Goal: Task Accomplishment & Management: Complete application form

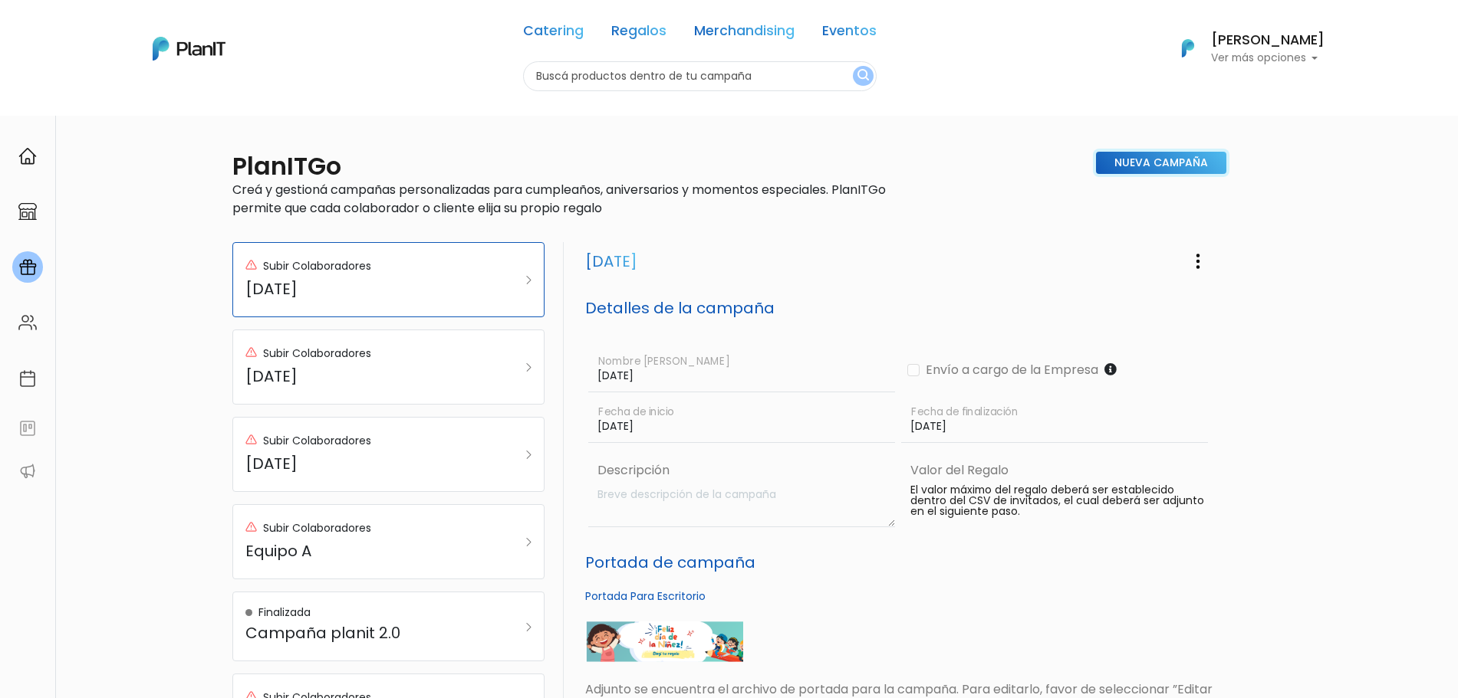
click at [1134, 169] on link "Nueva Campaña" at bounding box center [1161, 163] width 130 height 22
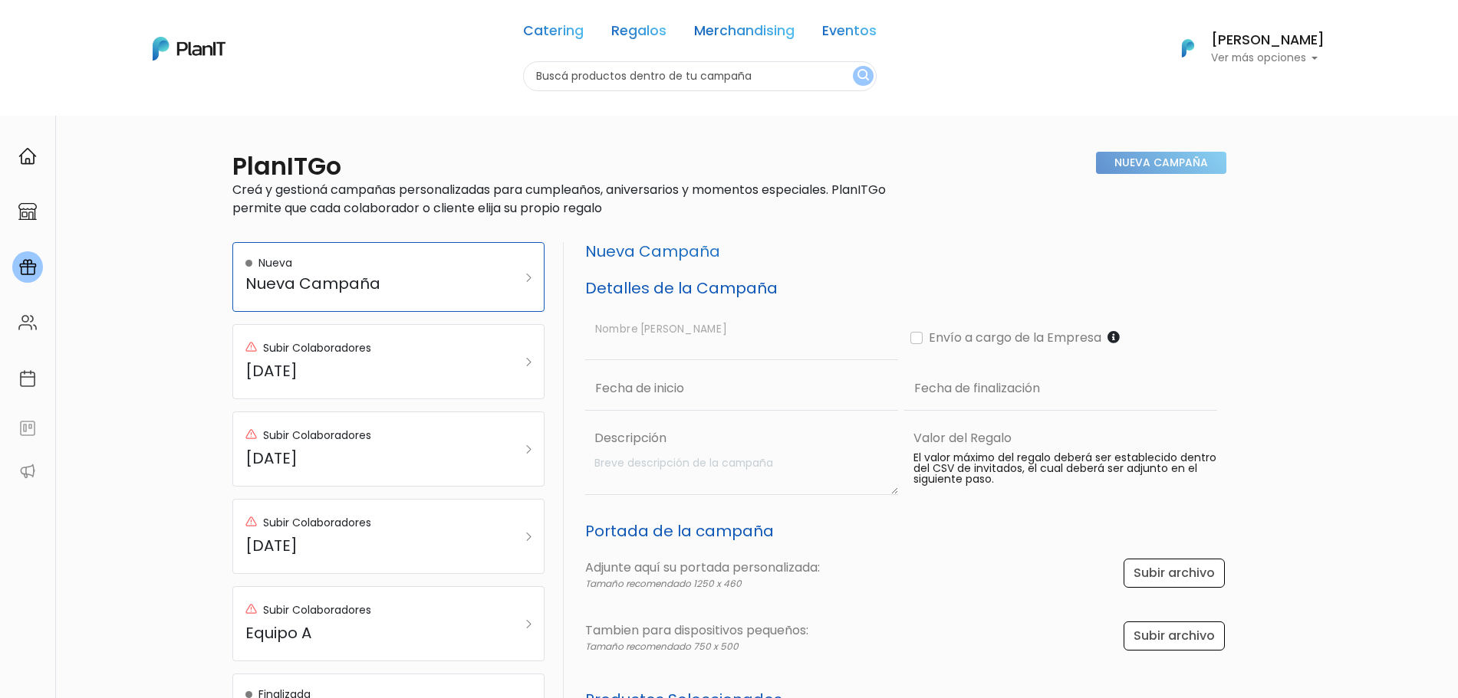
click at [654, 351] on input "text" at bounding box center [741, 338] width 313 height 44
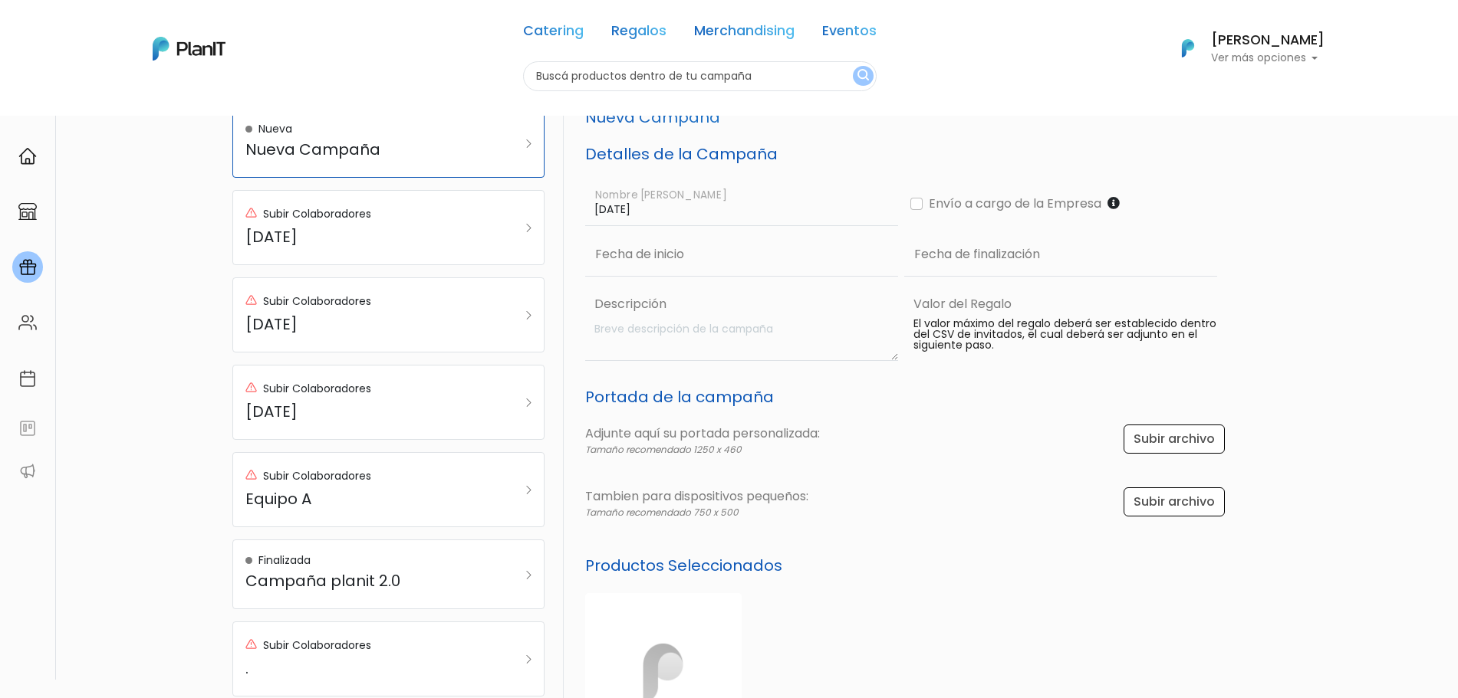
scroll to position [233, 0]
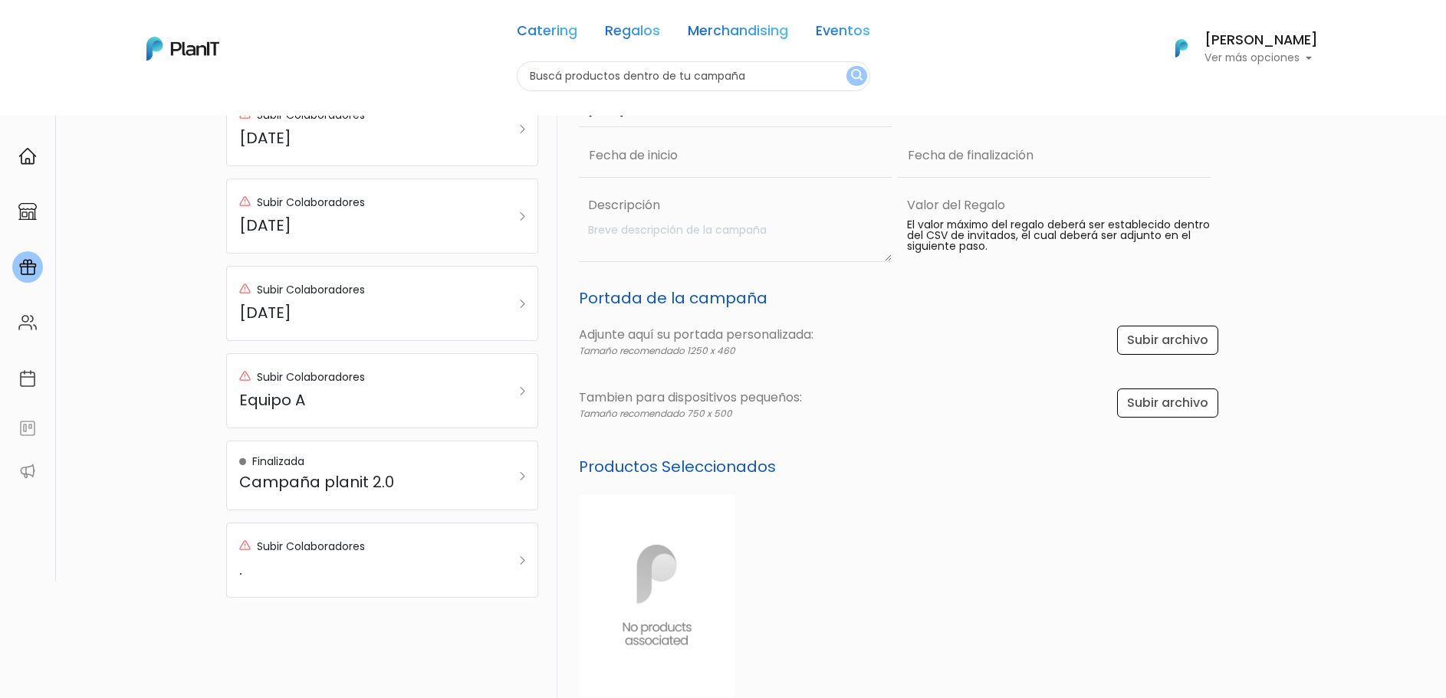
type input "Fin de año"
click at [1138, 343] on input "file" at bounding box center [1173, 340] width 106 height 29
type input "C:\fakepath\Título primario (3).png"
click at [1180, 350] on input "file" at bounding box center [1173, 340] width 106 height 29
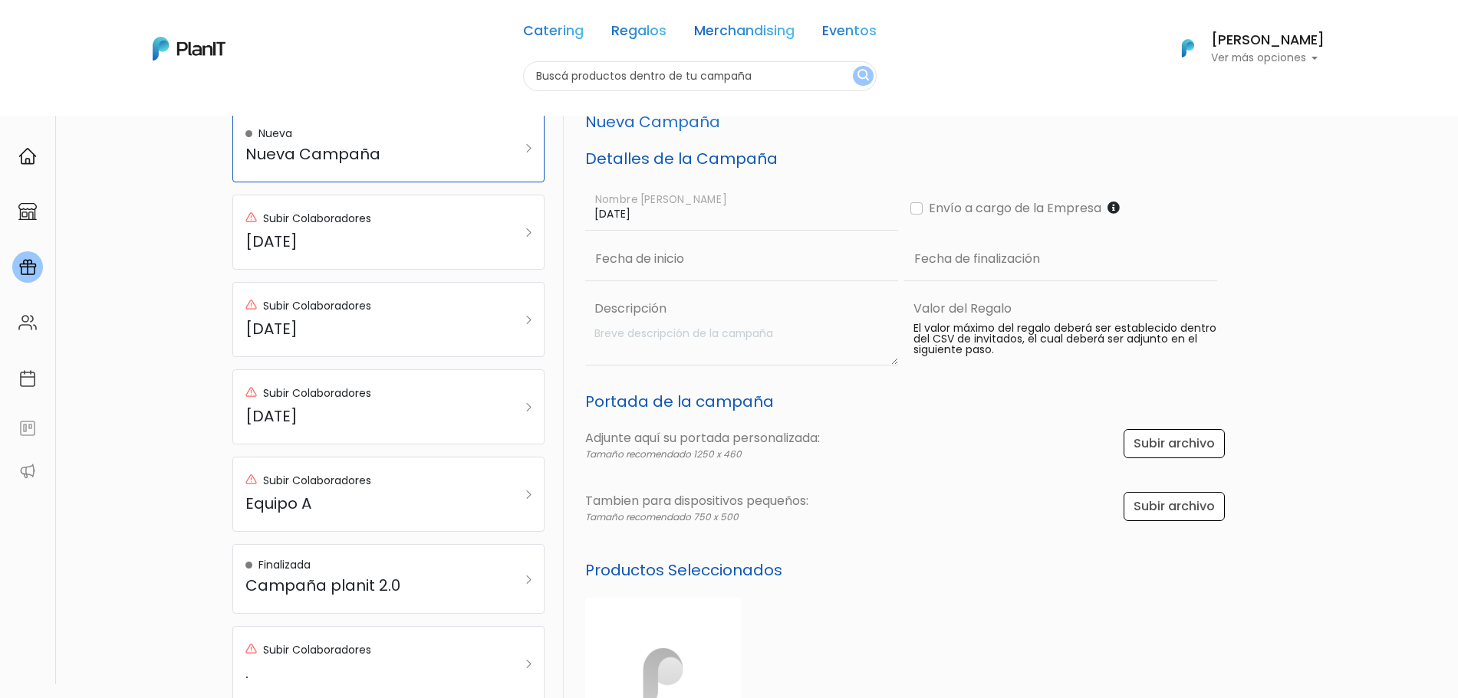
scroll to position [503, 0]
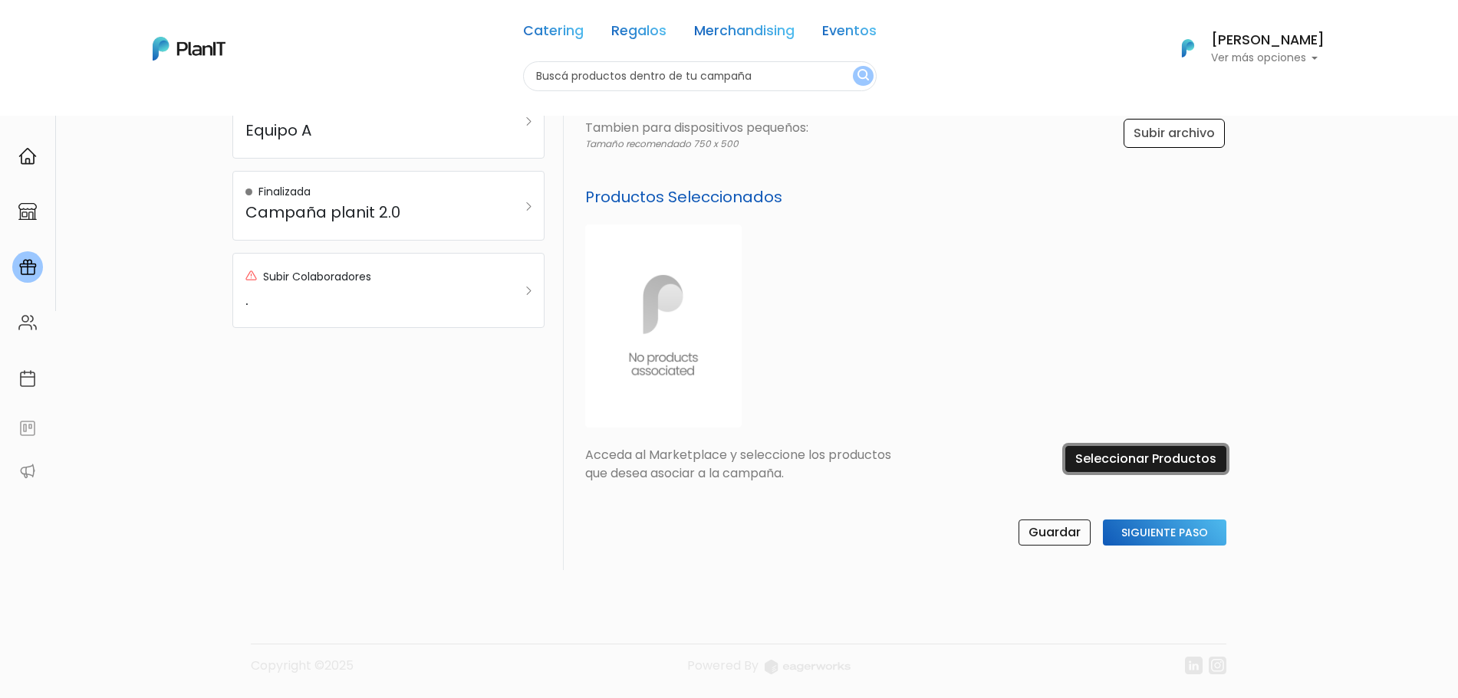
click at [1106, 460] on input "Seleccionar Productos" at bounding box center [1145, 459] width 161 height 26
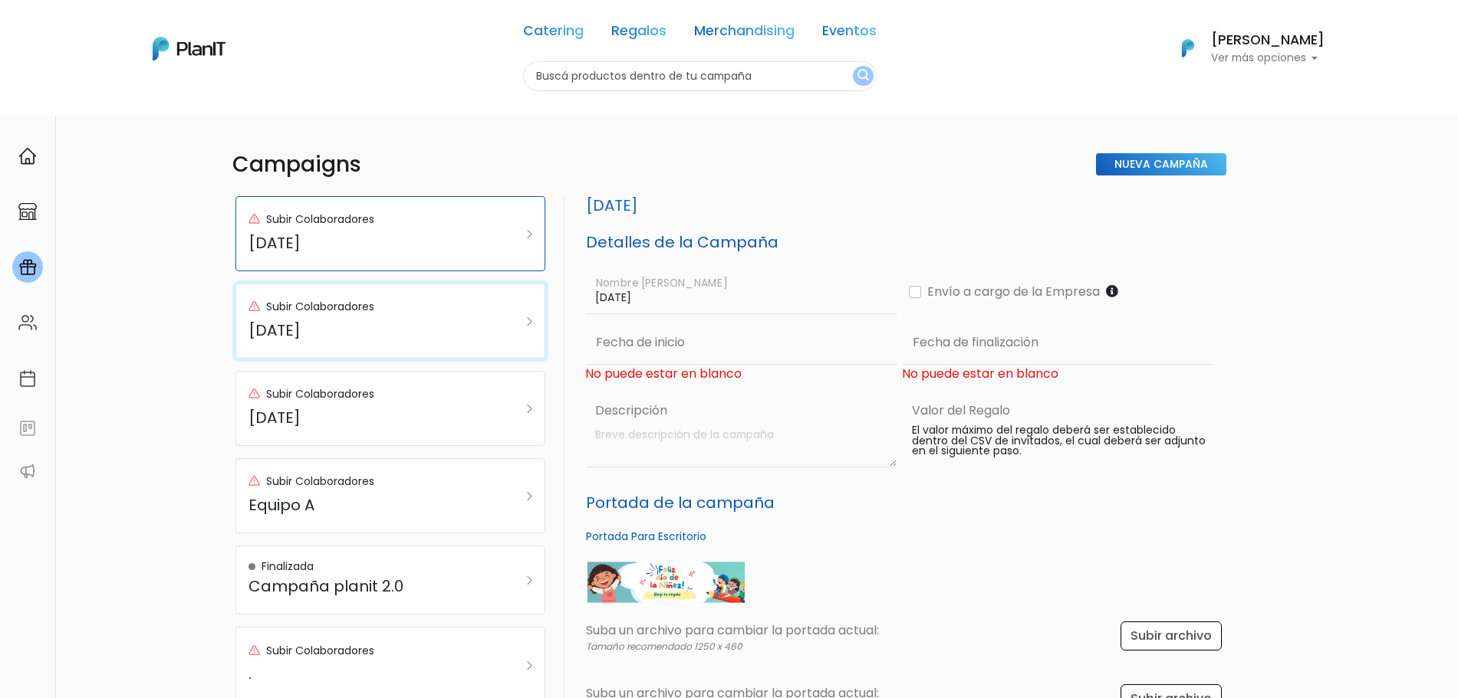
click at [397, 313] on div "Subir Colaboradores" at bounding box center [369, 307] width 242 height 21
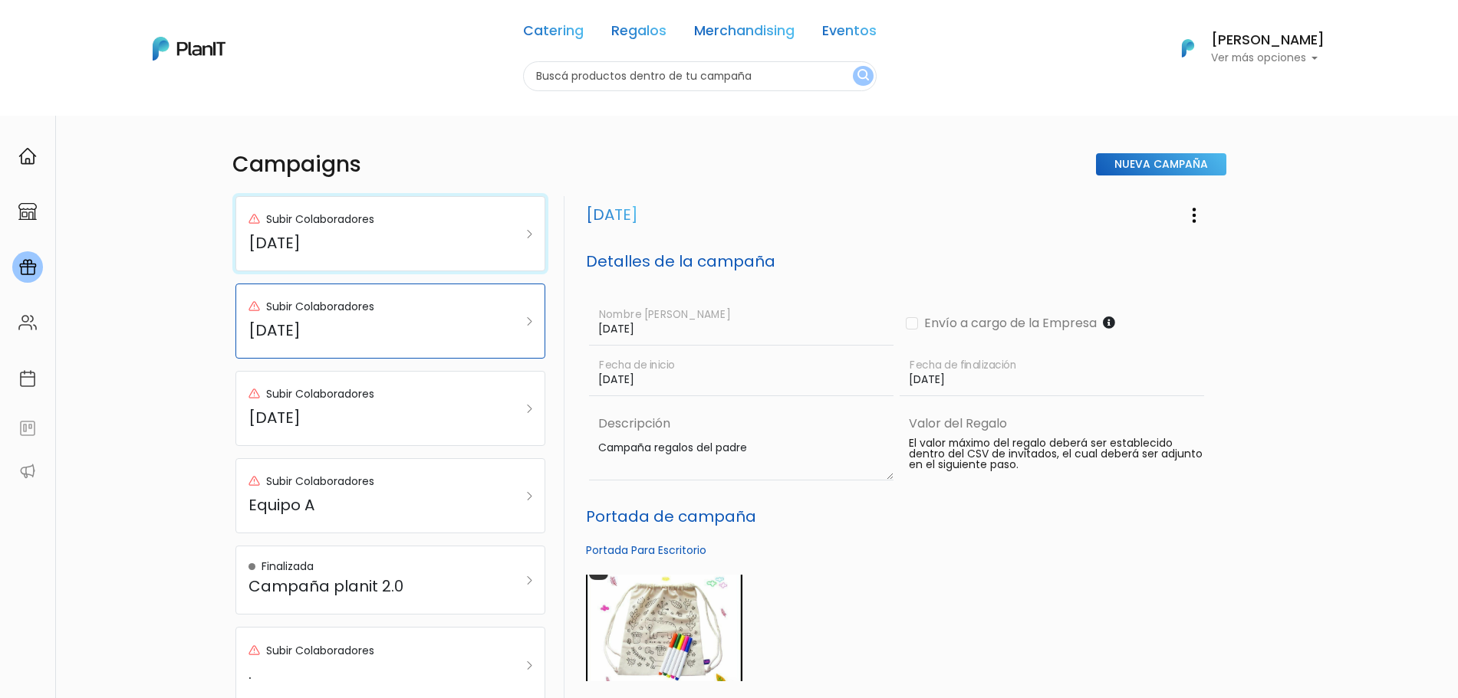
click at [391, 219] on div "Subir Colaboradores" at bounding box center [369, 219] width 242 height 21
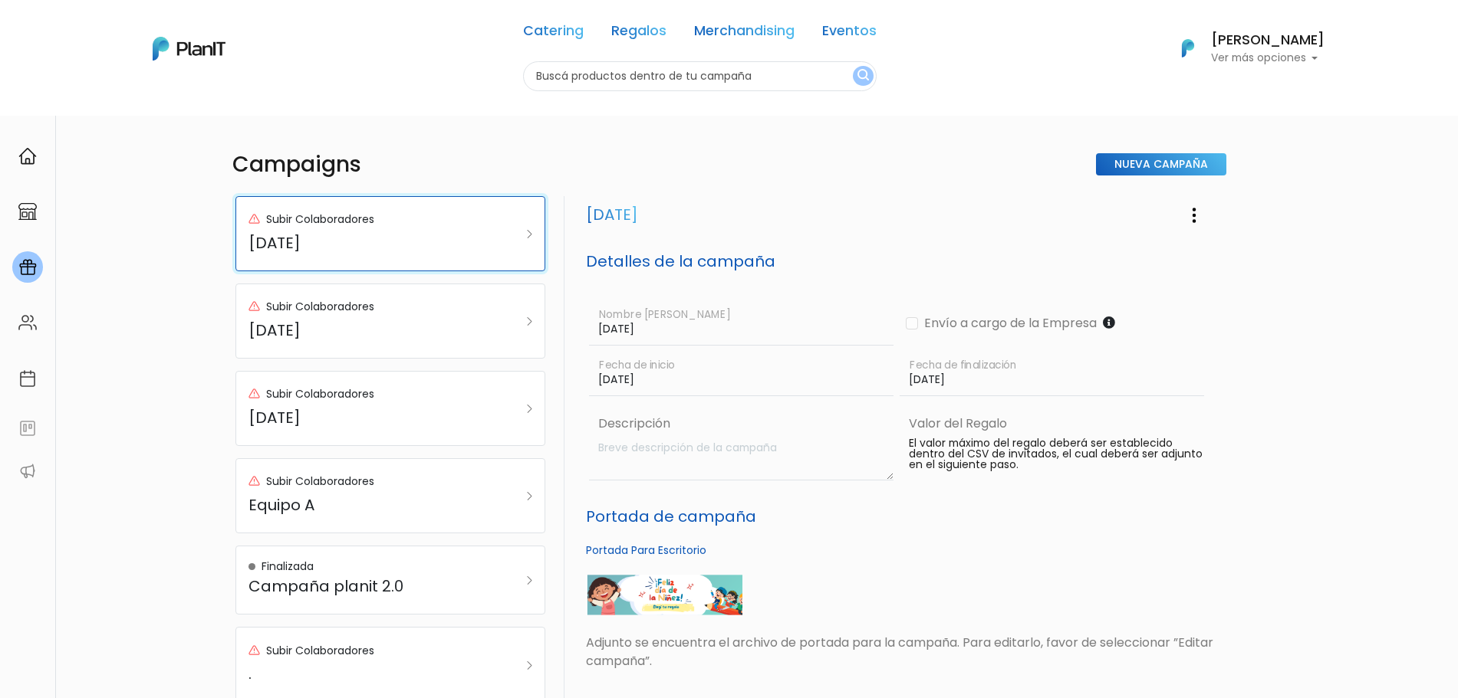
drag, startPoint x: 391, startPoint y: 219, endPoint x: 378, endPoint y: 331, distance: 112.7
click at [378, 331] on div "Subir Colaboradores Día del niño Subir Colaboradores Día del padre Subir Colabo…" at bounding box center [396, 455] width 322 height 519
click at [378, 331] on h5 "Día del padre" at bounding box center [369, 330] width 242 height 18
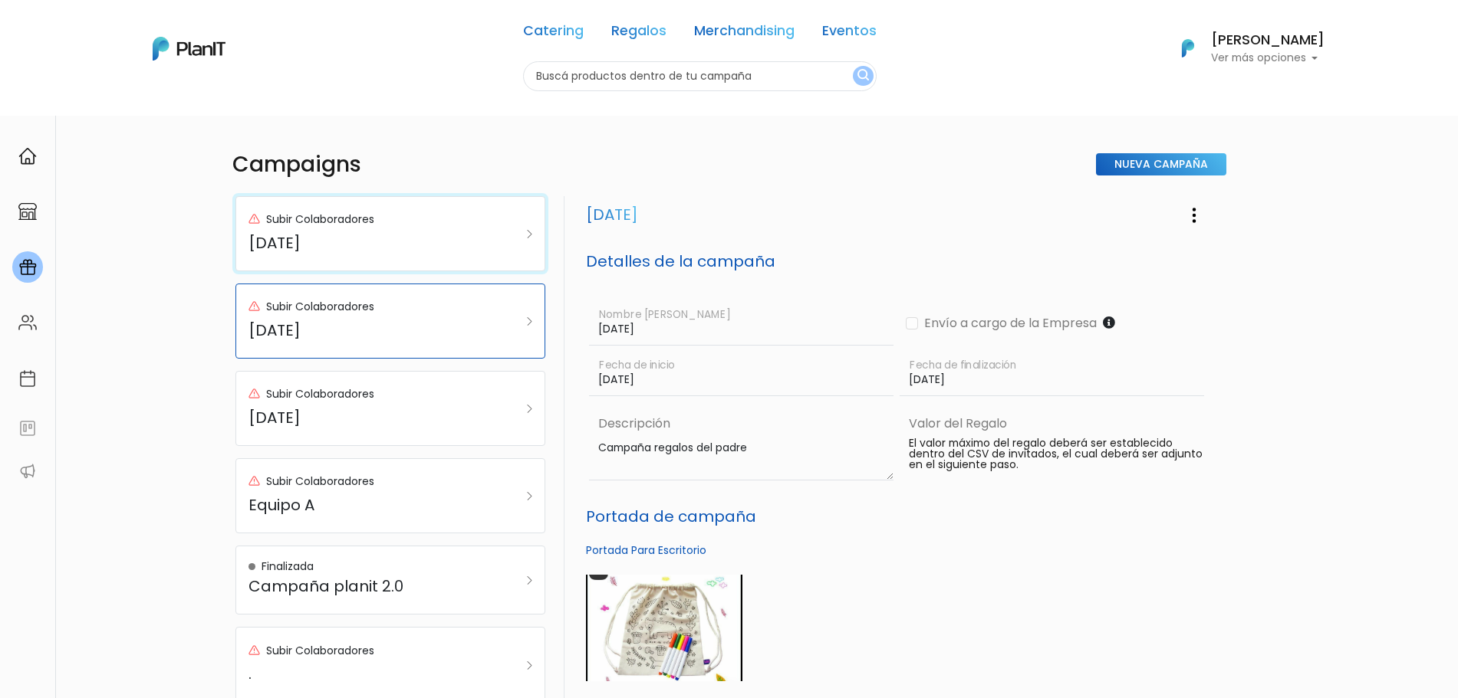
click at [406, 232] on div "Subir Colaboradores Día del niño" at bounding box center [369, 233] width 242 height 49
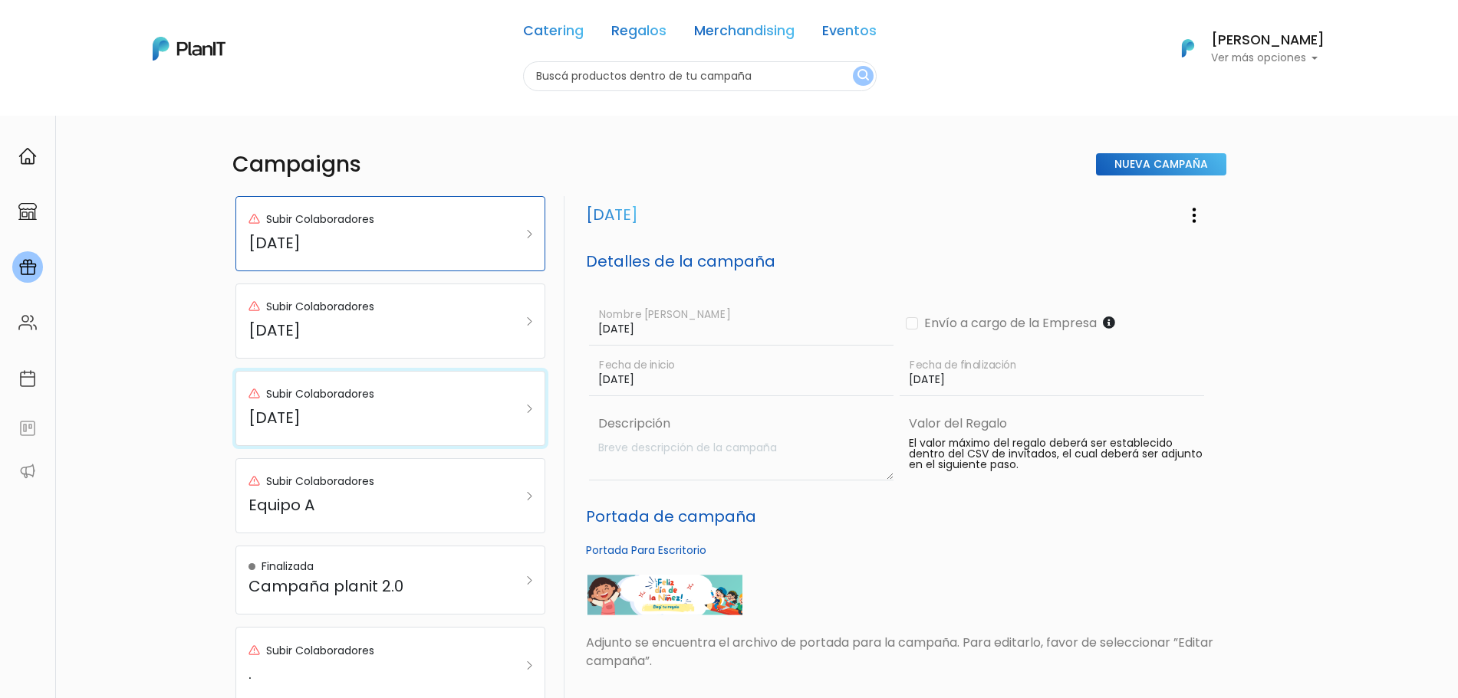
click at [388, 430] on div "Subir Colaboradores Día del padre" at bounding box center [369, 408] width 242 height 49
drag, startPoint x: 1237, startPoint y: 161, endPoint x: 1190, endPoint y: 166, distance: 47.0
click at [1190, 166] on div "Campaigns Nueva Campaña Subir Colaboradores Día del niño Subir Colaboradores Dí…" at bounding box center [729, 679] width 1458 height 1129
click at [1190, 166] on link "Nueva Campaña" at bounding box center [1161, 164] width 130 height 22
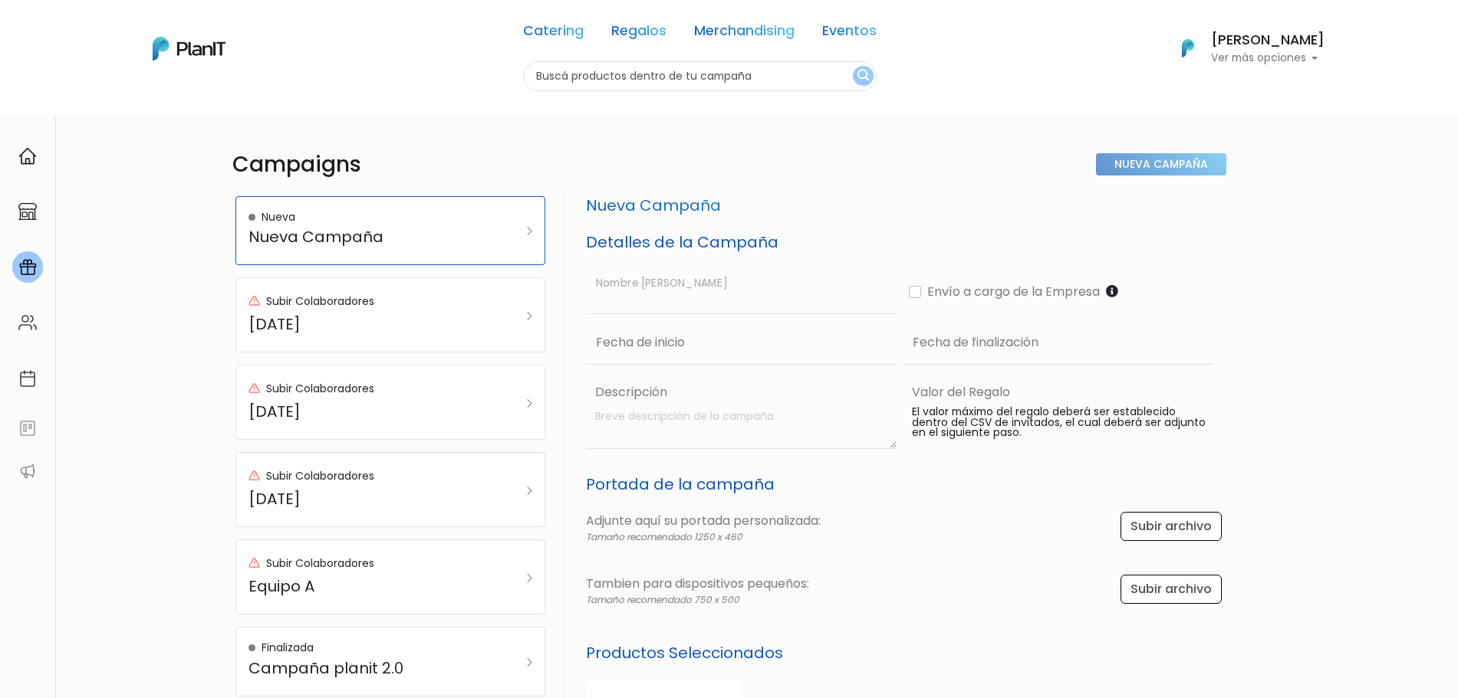
click at [746, 307] on input "text" at bounding box center [741, 292] width 311 height 44
type input "Fin de año"
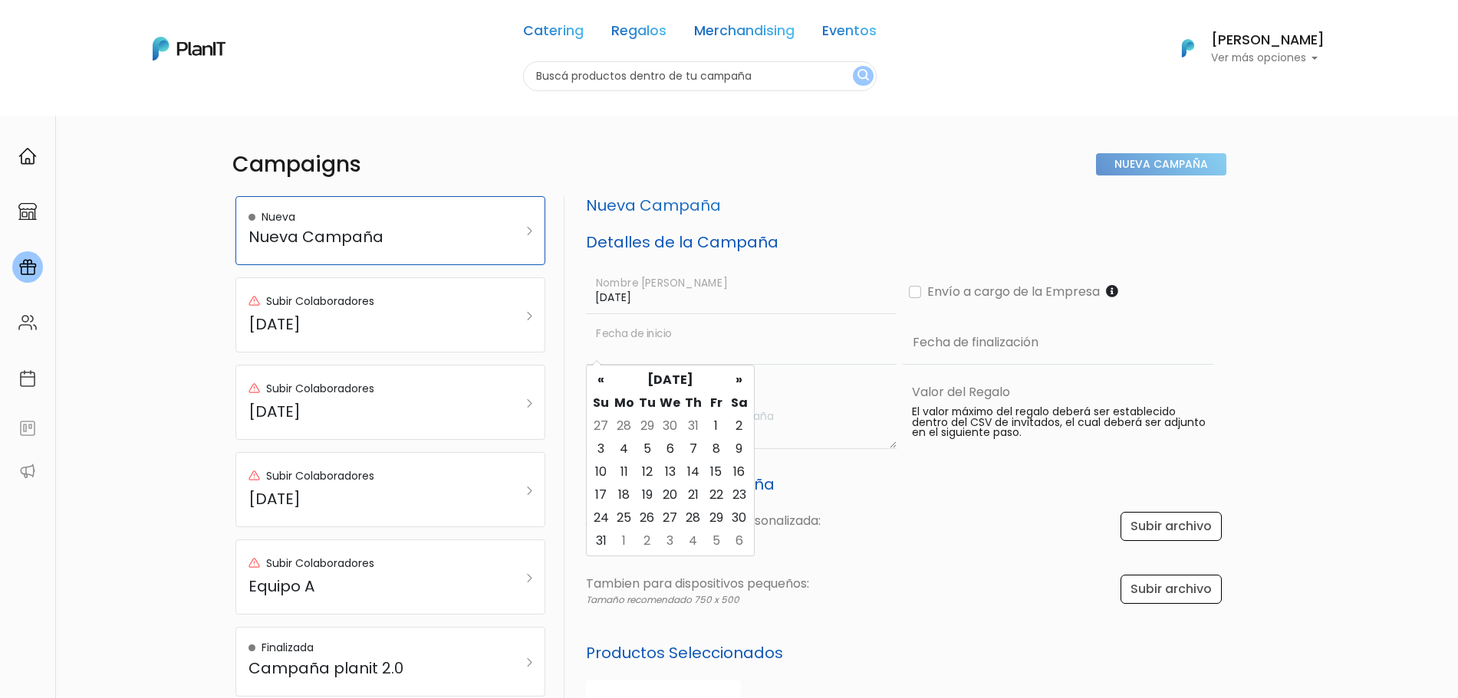
click at [721, 324] on input "text" at bounding box center [741, 342] width 311 height 44
click at [695, 491] on td "21" at bounding box center [693, 495] width 23 height 23
type input "21/08/2025"
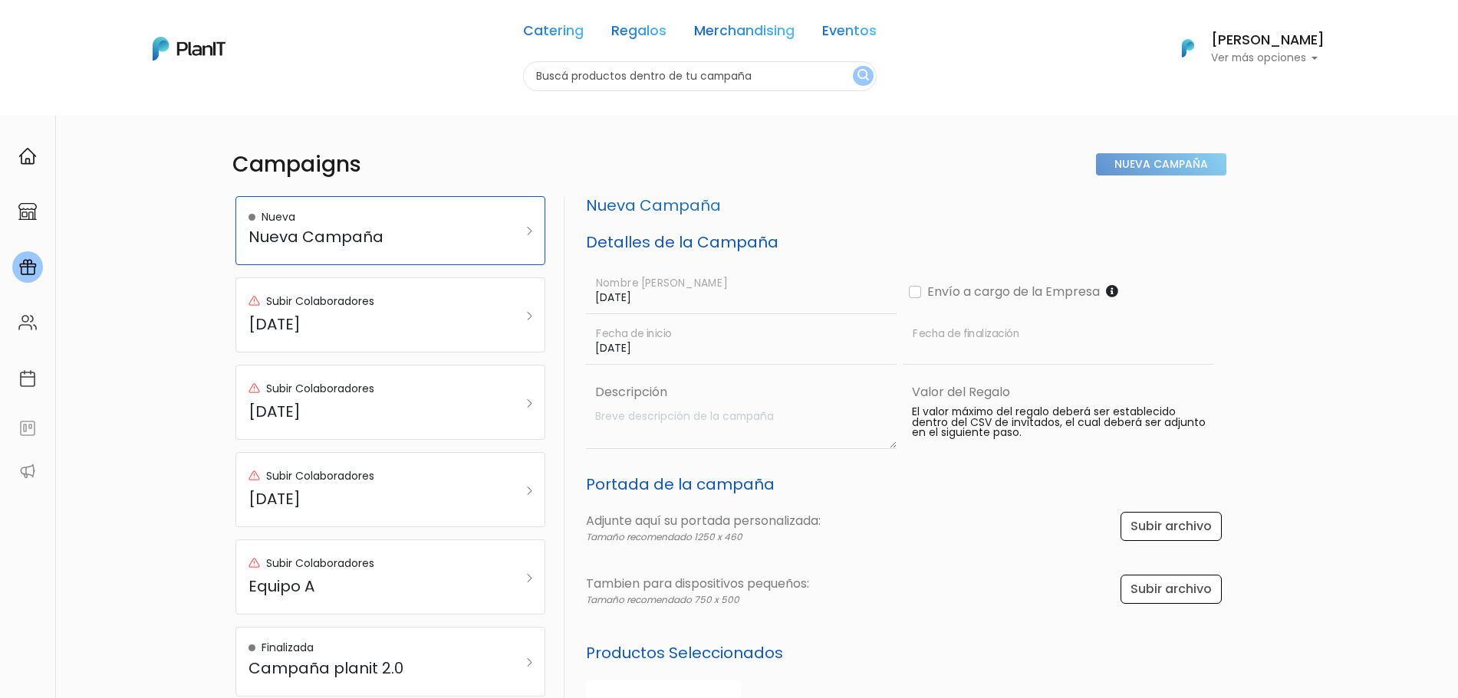
click at [987, 331] on input "text" at bounding box center [1057, 342] width 311 height 44
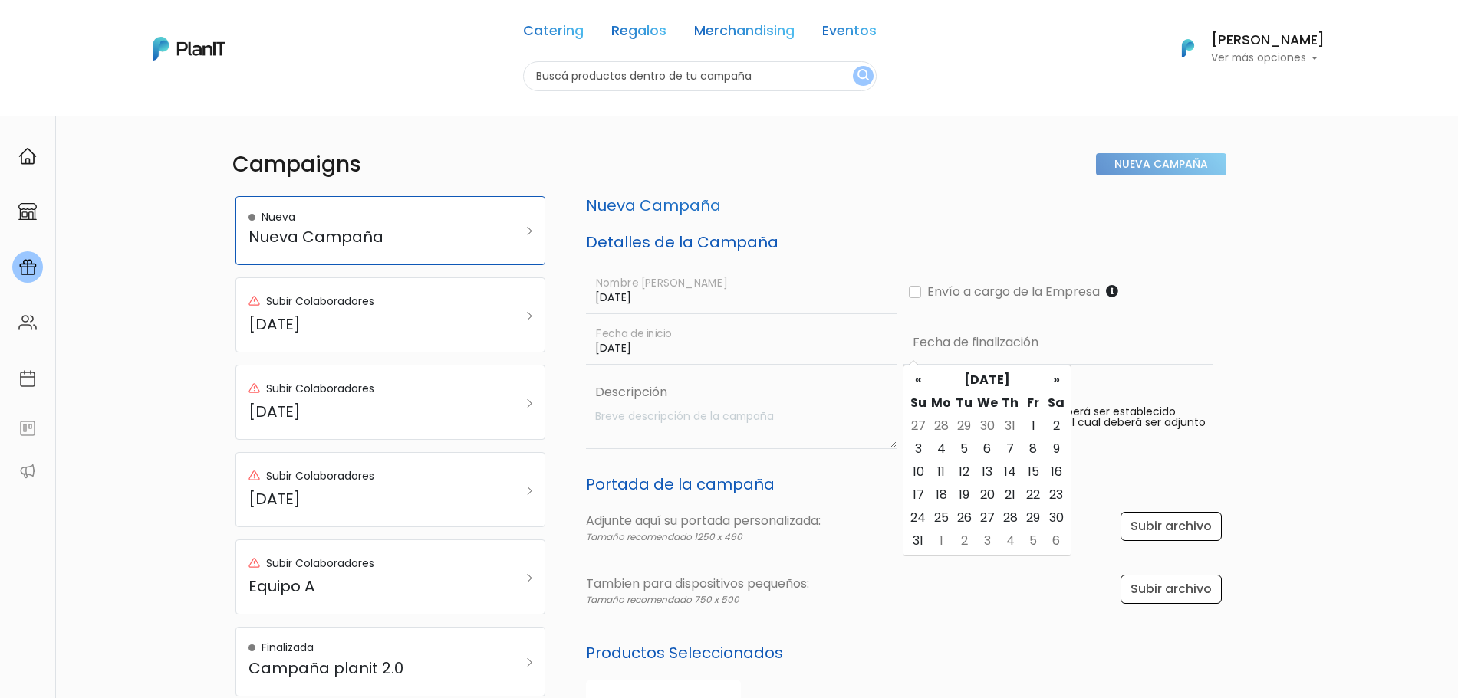
click at [975, 507] on table "« August 2025 » Su Mo Tu We Th Fr Sa 27 28 29 30 31 1 2 3 4 5 6 7 8 9 10 11 12 …" at bounding box center [986, 461] width 161 height 184
click at [998, 522] on td "27" at bounding box center [986, 518] width 23 height 23
type input "27/08/2025"
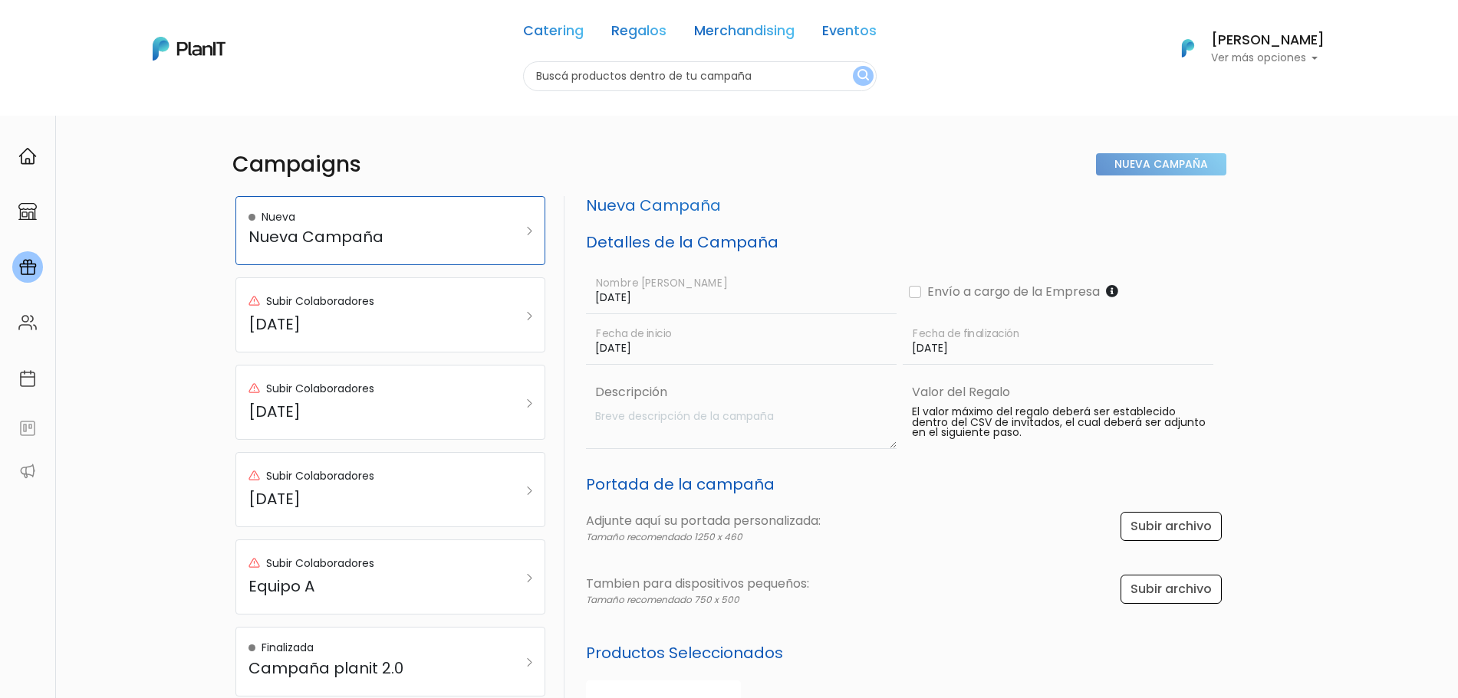
scroll to position [194, 0]
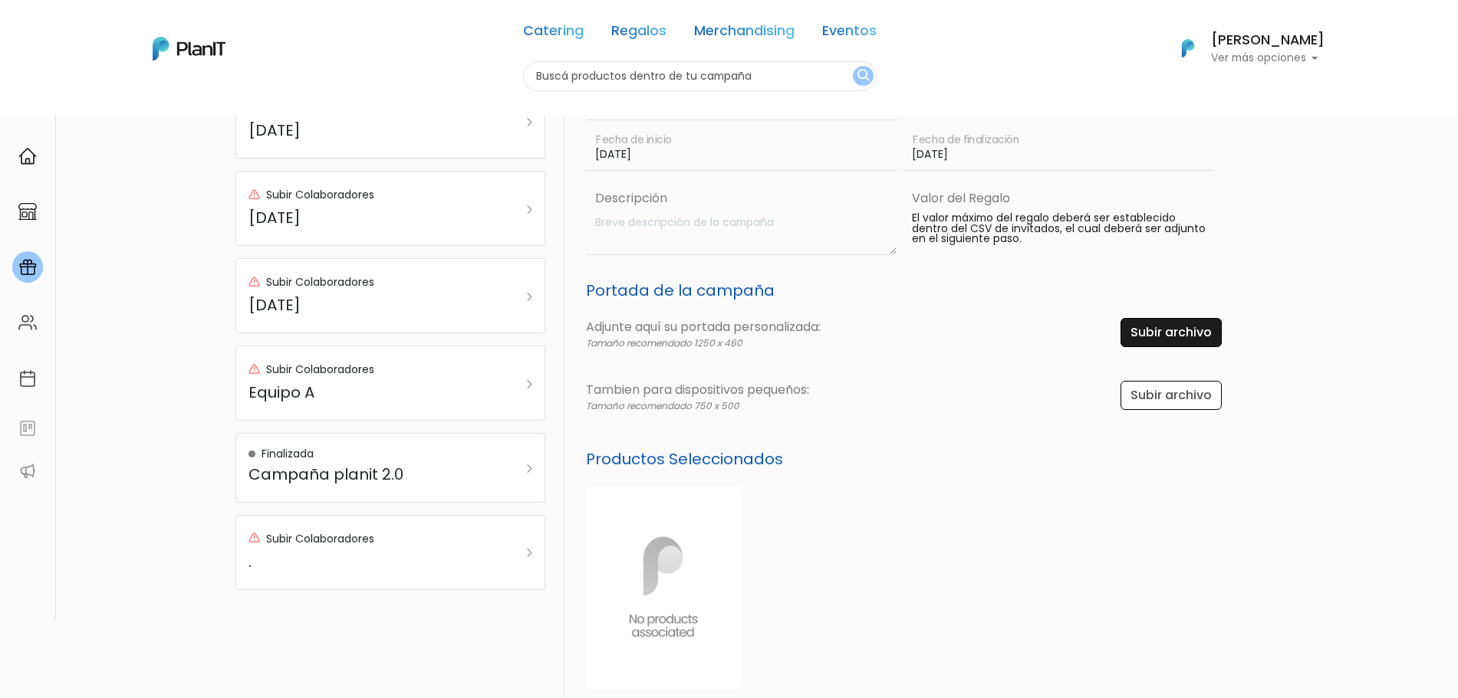
click at [1119, 321] on input "file" at bounding box center [1170, 332] width 106 height 29
type input "C:\fakepath\Título primario (3).png"
click at [1178, 346] on input "file" at bounding box center [1170, 332] width 106 height 29
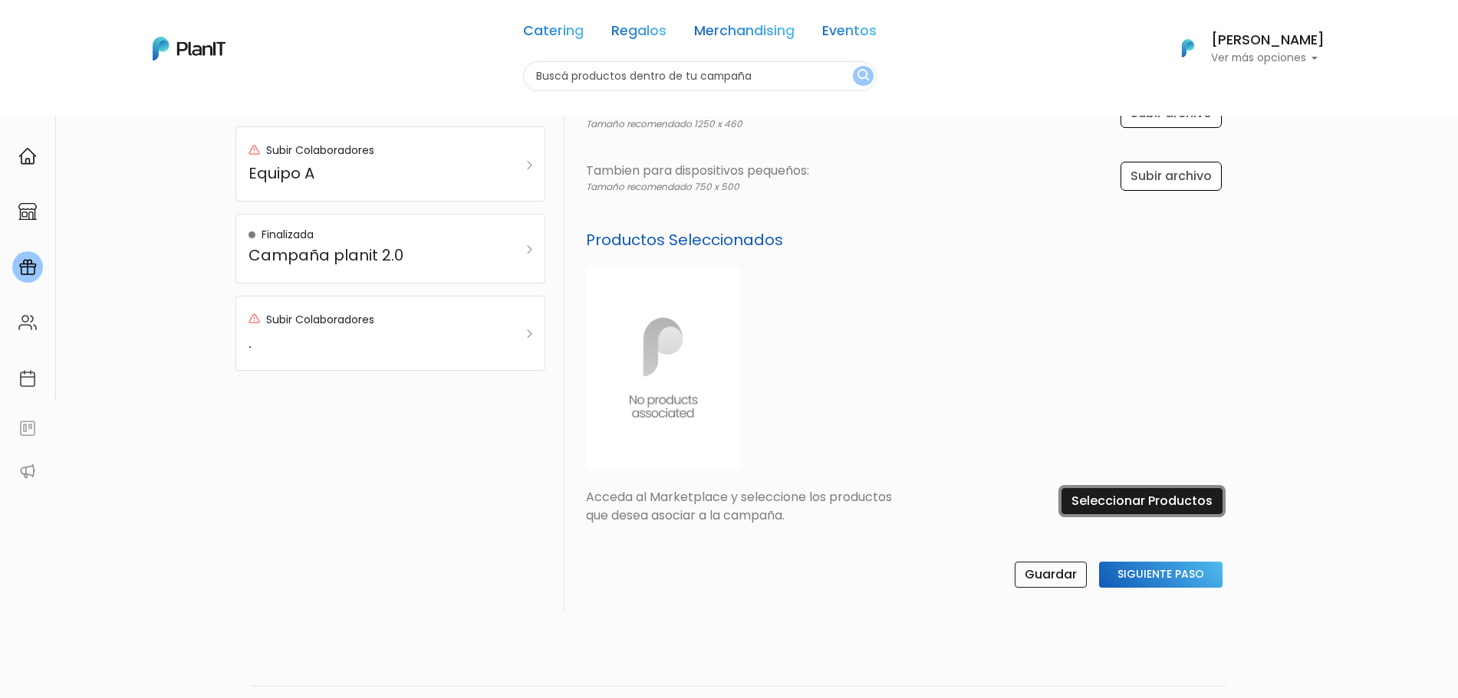
click at [1153, 509] on input "Seleccionar Productos" at bounding box center [1141, 501] width 161 height 26
drag, startPoint x: 1153, startPoint y: 509, endPoint x: 1106, endPoint y: 429, distance: 92.8
click at [1106, 429] on div "Productos Seleccionados slide 1 of 1 slide 1 of 1 Previous Next Acceda al Marke…" at bounding box center [900, 387] width 646 height 313
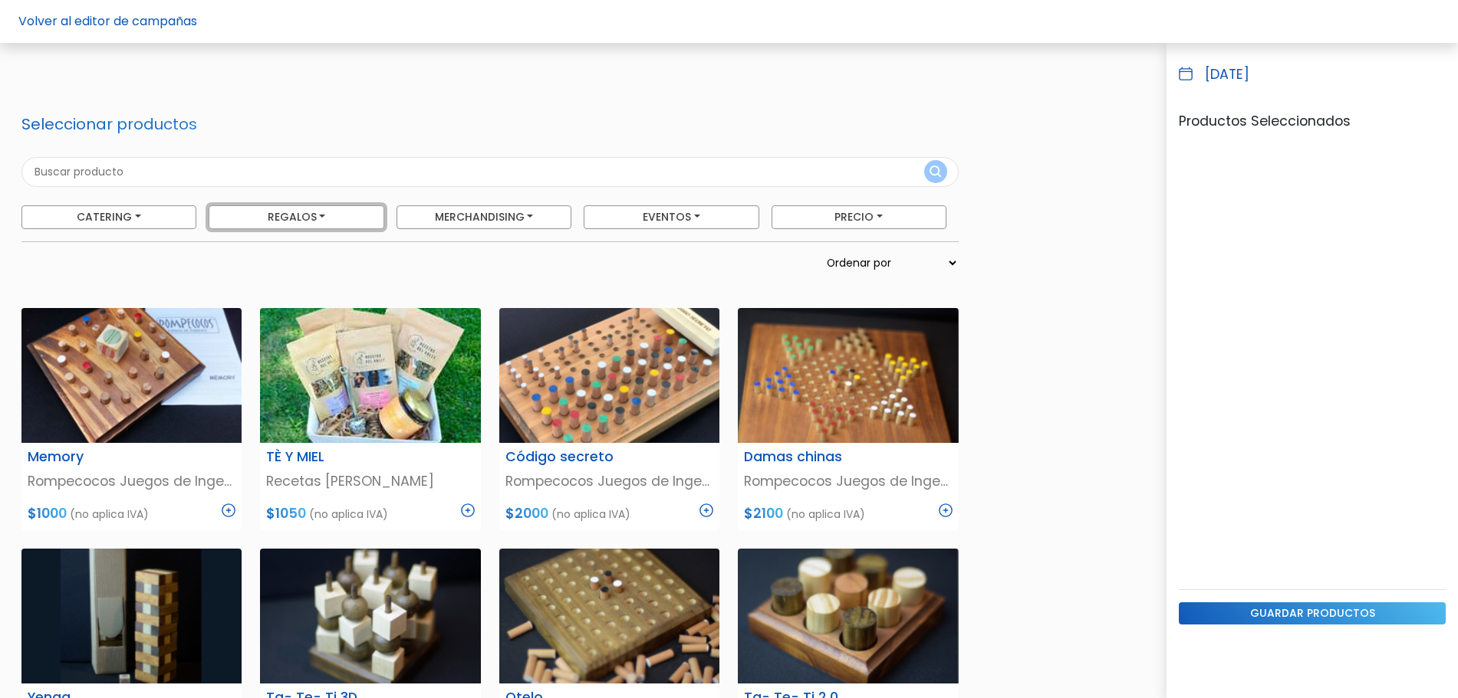
click at [196, 218] on button "Regalos" at bounding box center [108, 217] width 175 height 24
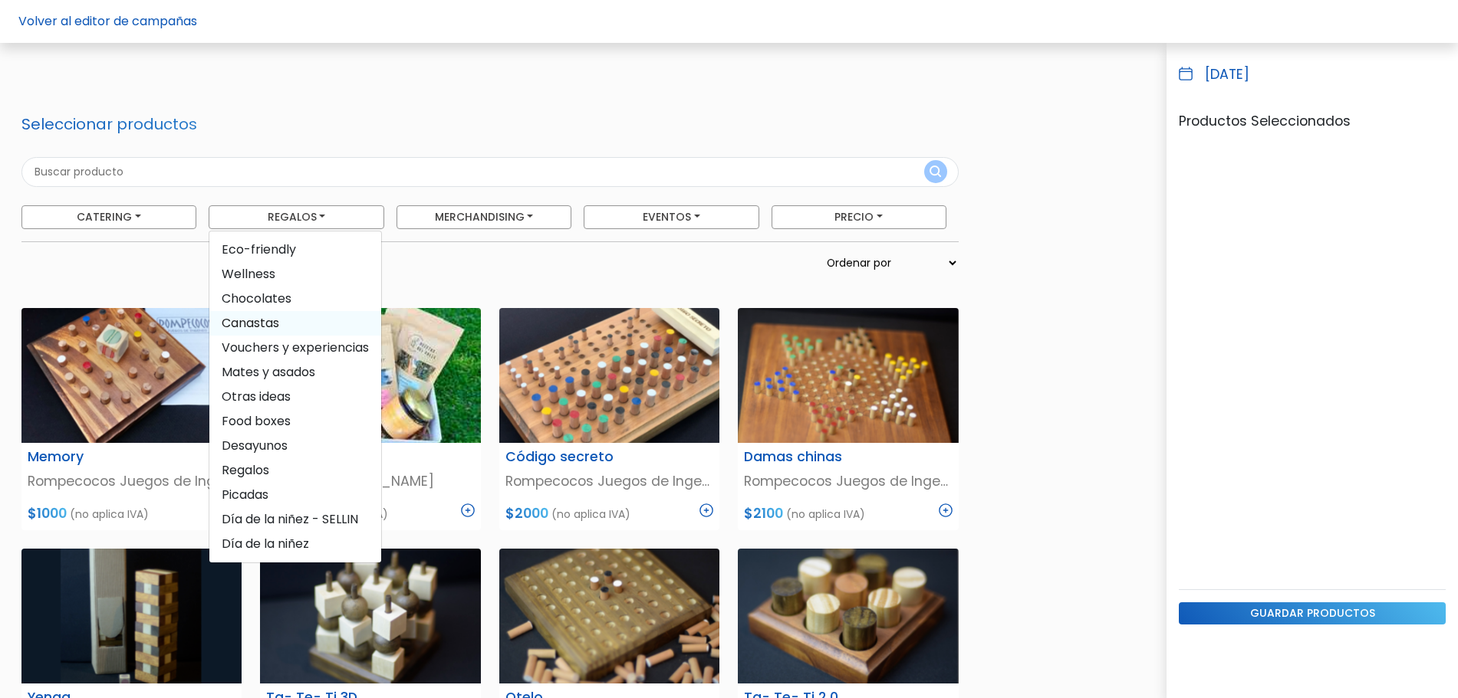
click at [268, 320] on span "Canastas" at bounding box center [295, 323] width 172 height 25
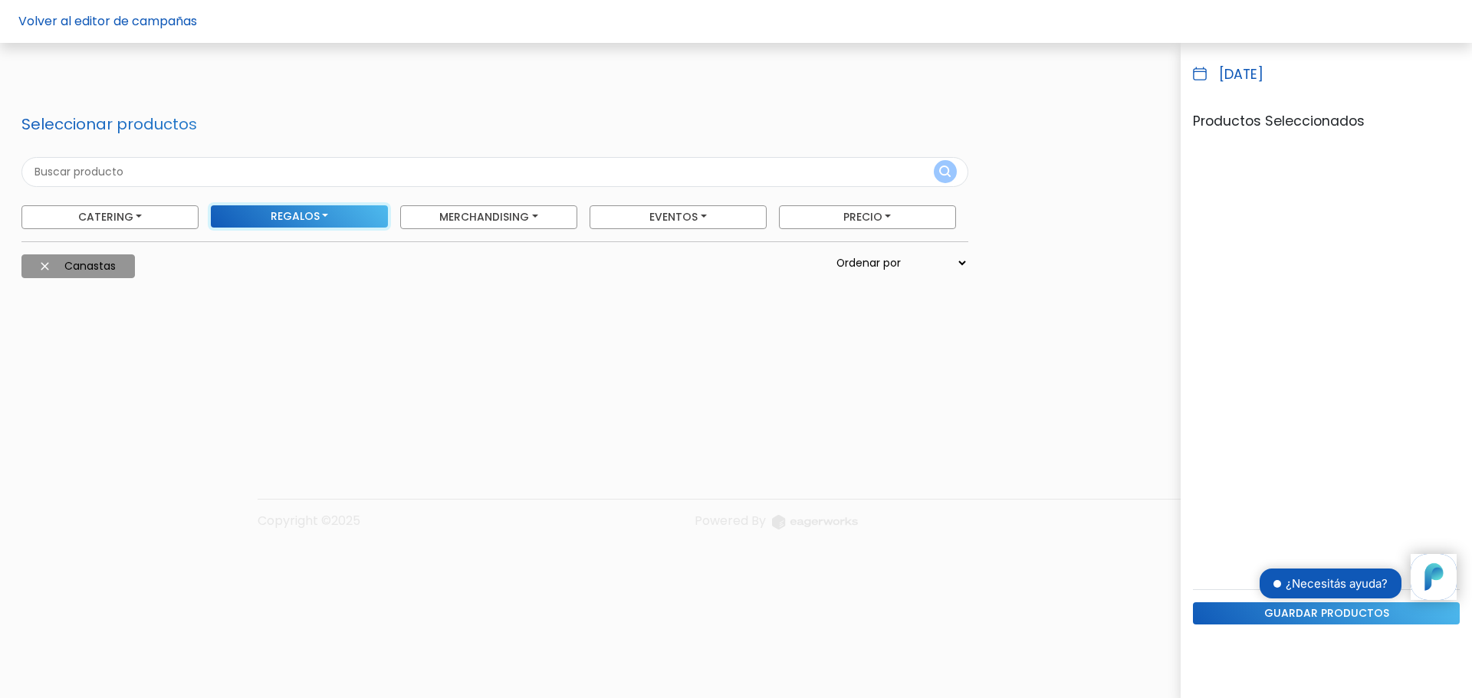
click at [347, 220] on button "Regalos" at bounding box center [299, 216] width 177 height 22
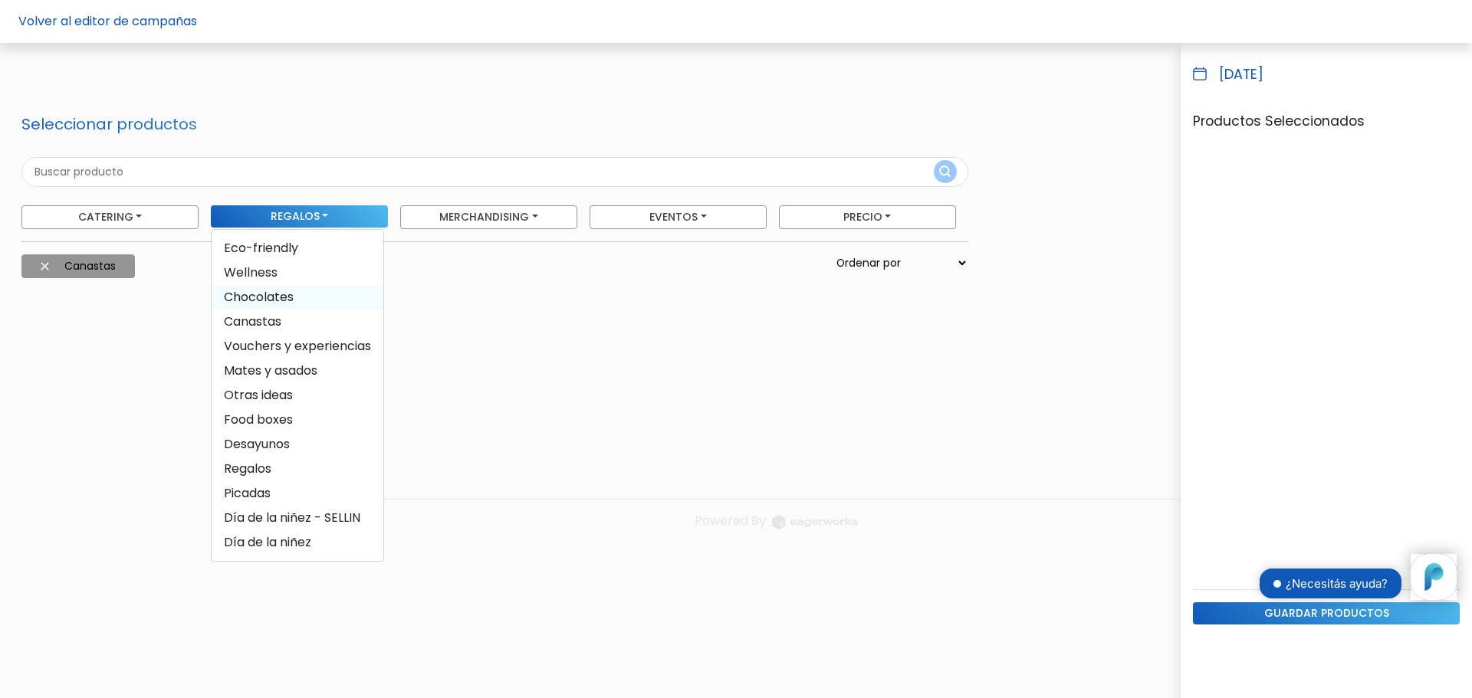
click at [294, 298] on span "Chocolates" at bounding box center [298, 297] width 172 height 25
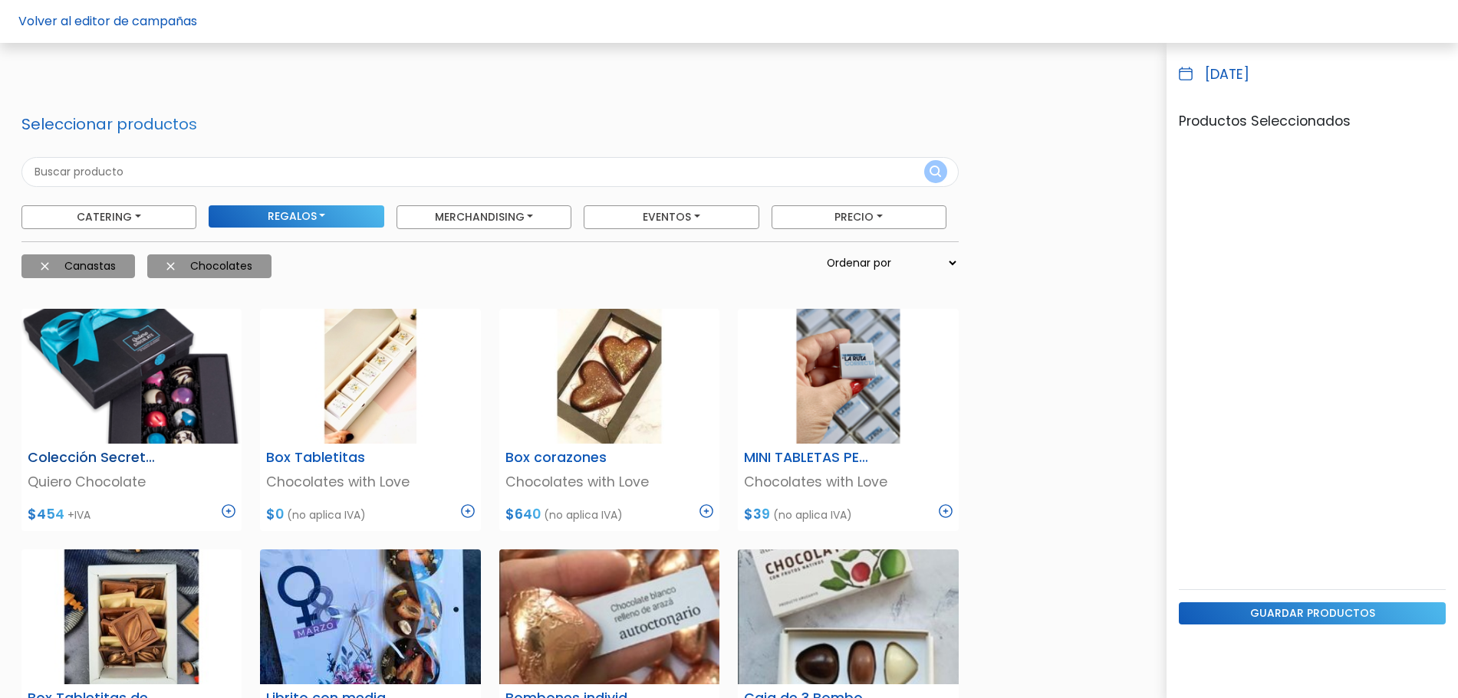
click at [226, 514] on img at bounding box center [229, 512] width 14 height 14
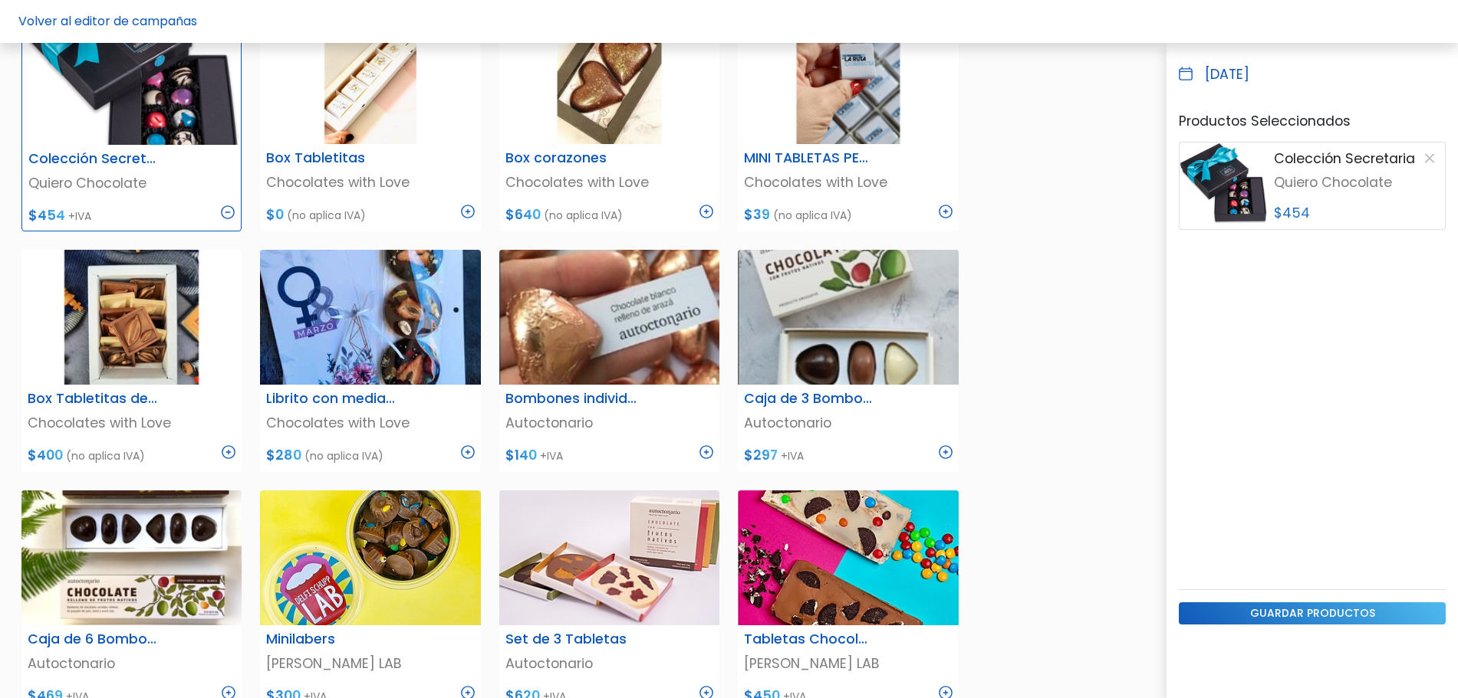
scroll to position [324, 0]
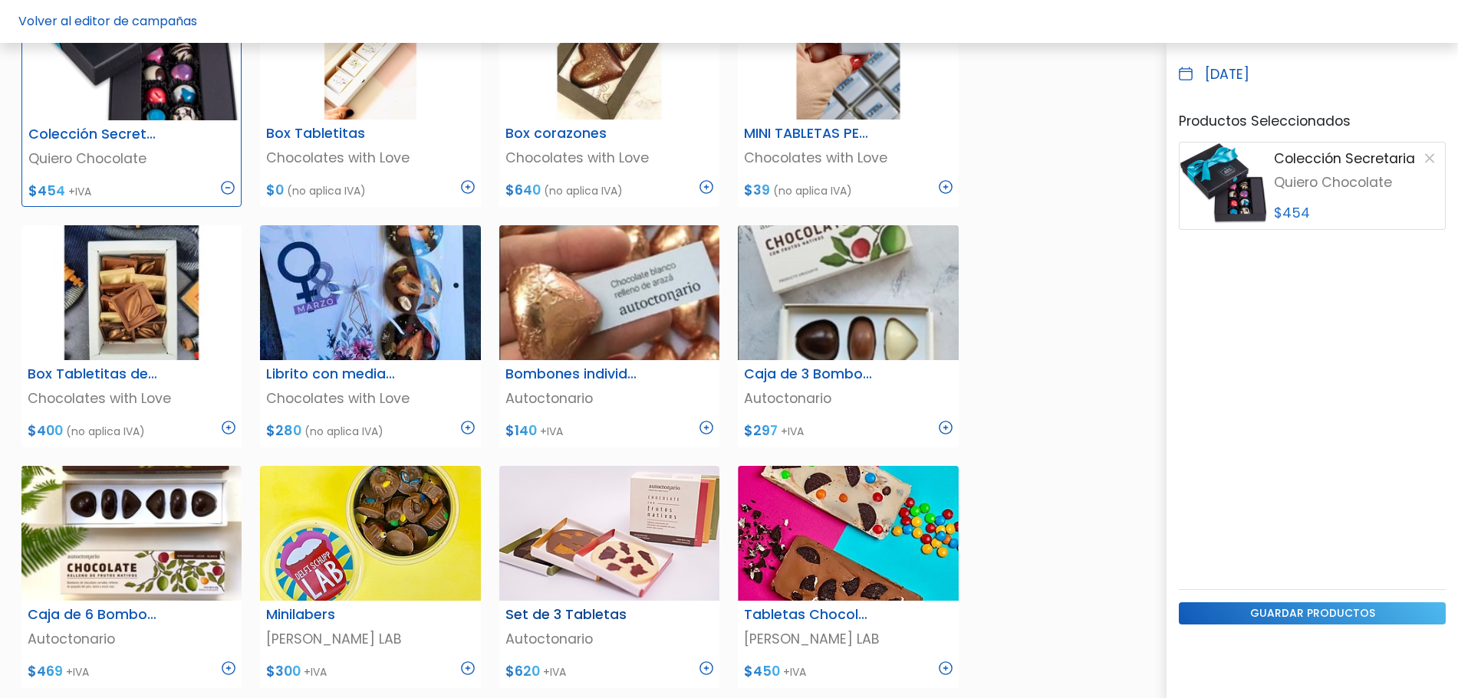
click at [705, 664] on img at bounding box center [706, 669] width 14 height 14
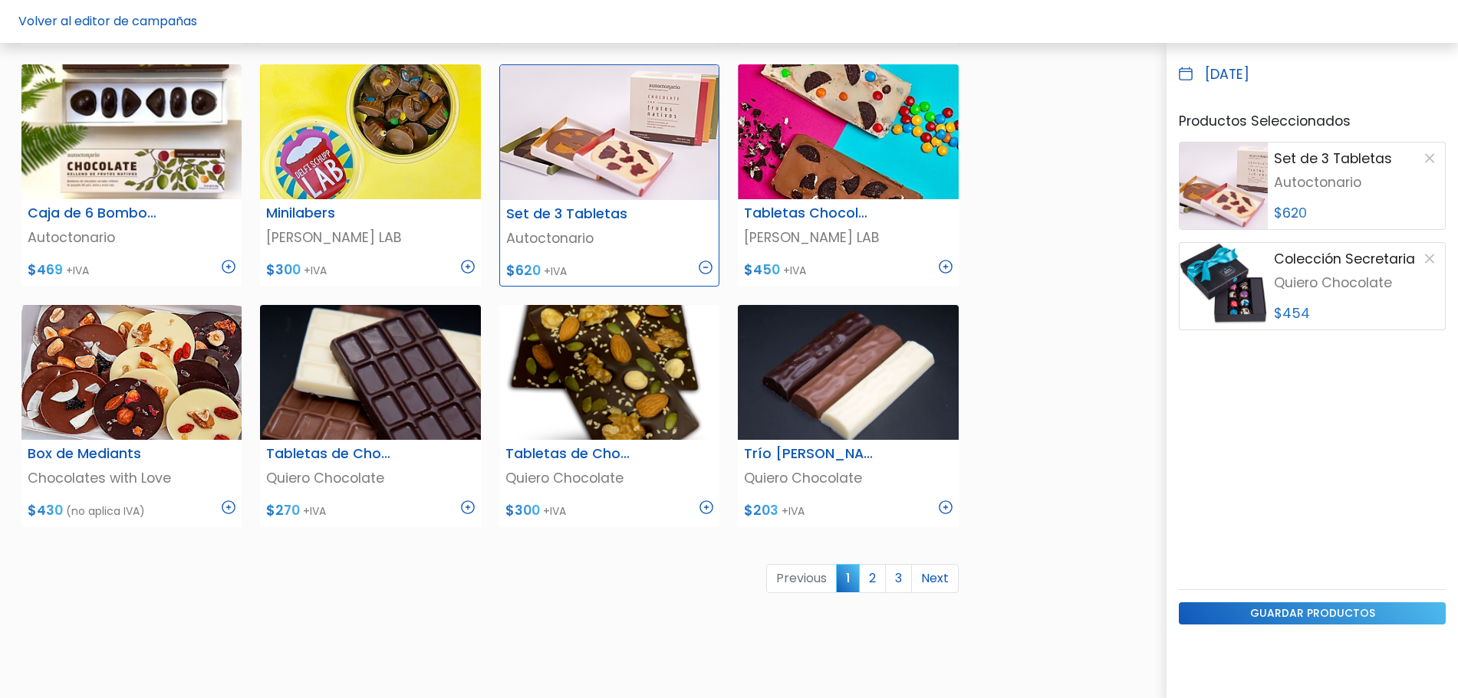
scroll to position [729, 0]
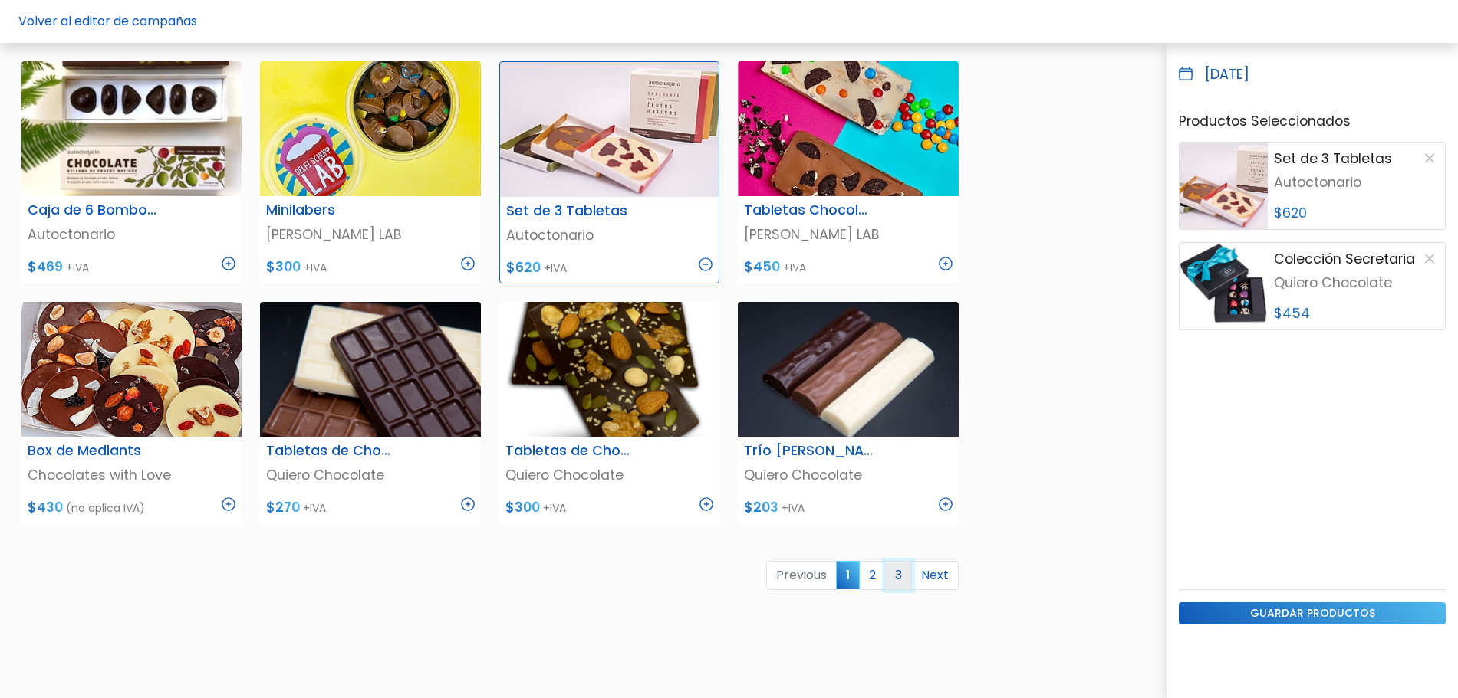
click at [898, 582] on link "3" at bounding box center [898, 575] width 27 height 29
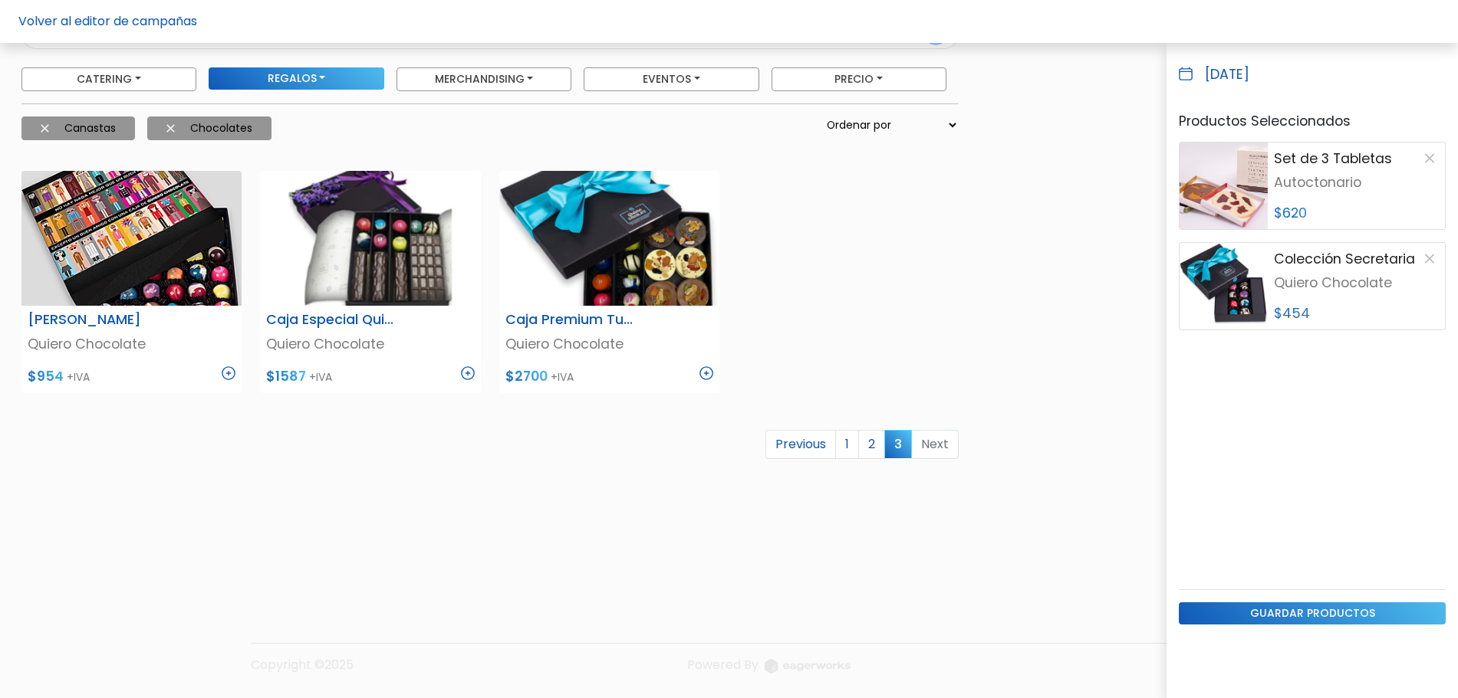
scroll to position [136, 0]
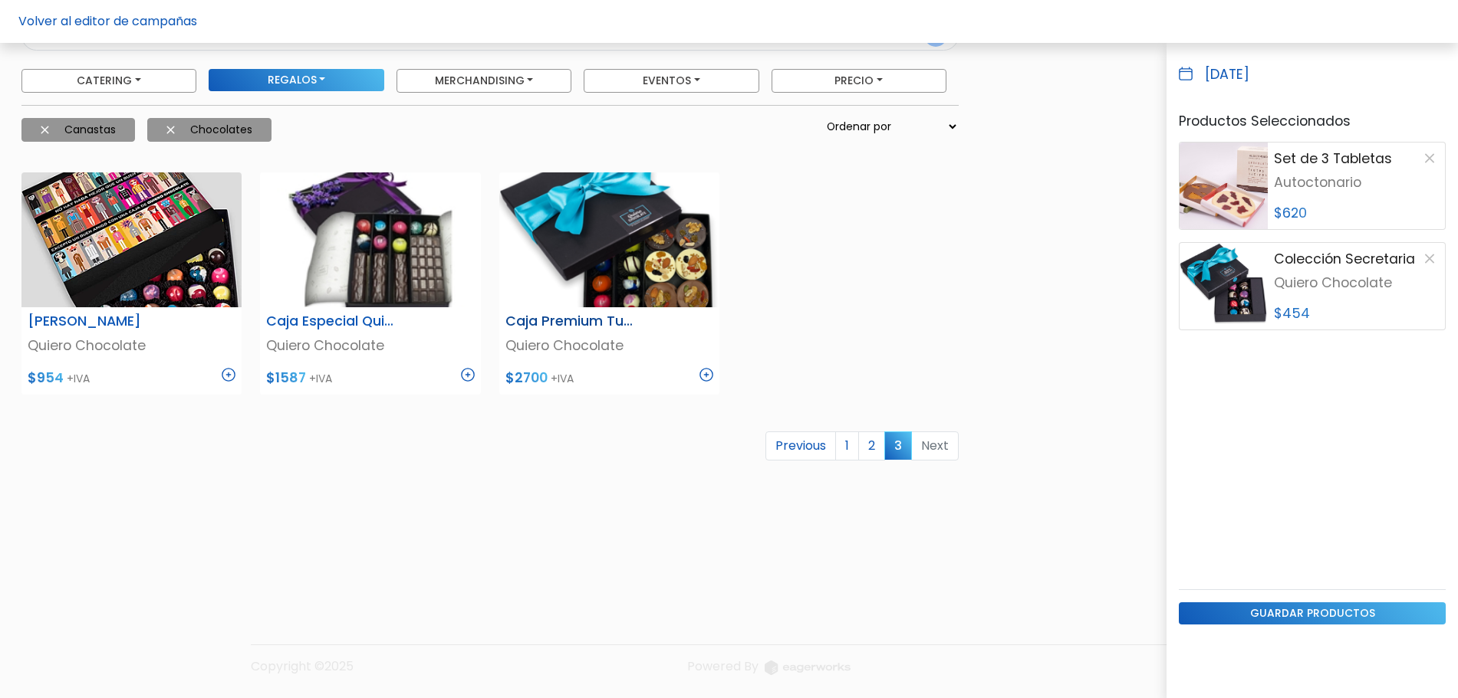
click at [705, 373] on img at bounding box center [706, 375] width 14 height 14
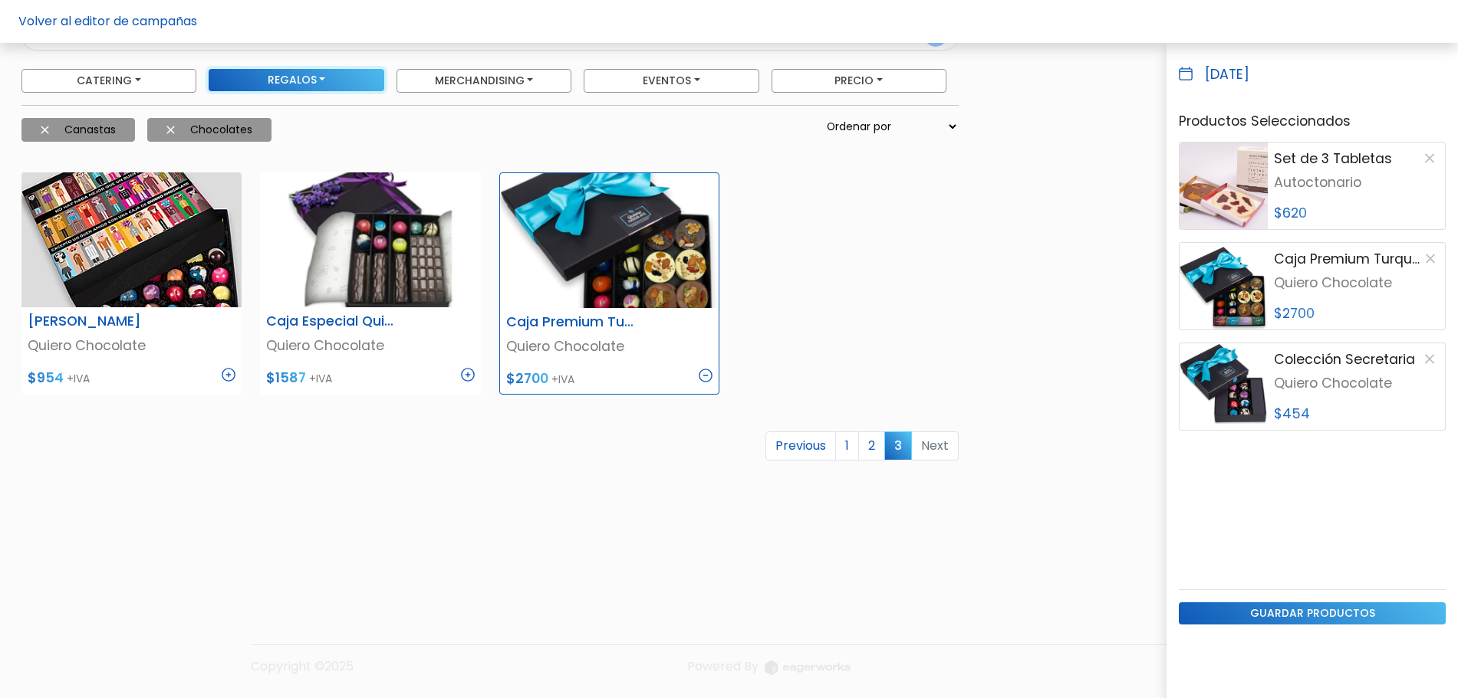
click at [316, 76] on button "Regalos" at bounding box center [296, 80] width 175 height 22
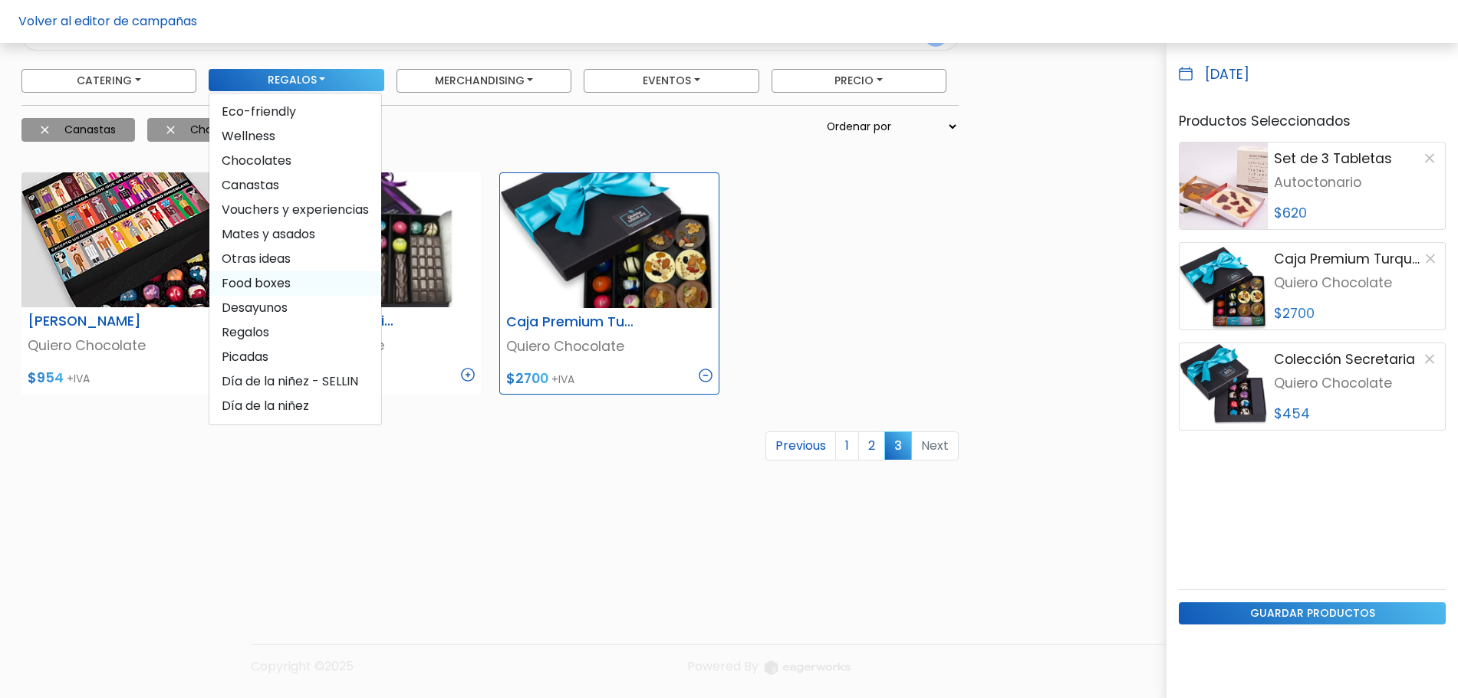
click at [290, 288] on span "Food boxes" at bounding box center [295, 283] width 172 height 25
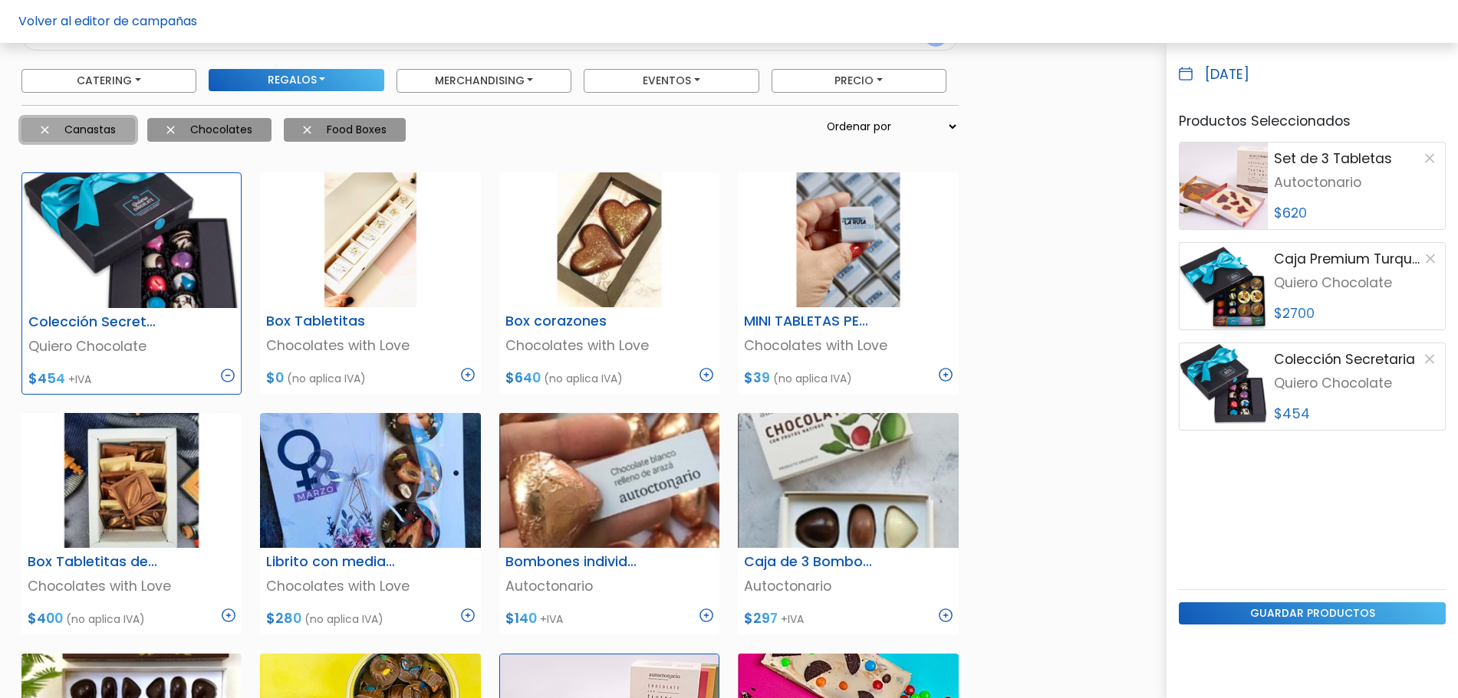
click at [44, 126] on img at bounding box center [45, 130] width 8 height 8
click at [47, 133] on div "Chocolates Food boxes Precio: -" at bounding box center [370, 136] width 716 height 36
click at [42, 130] on img at bounding box center [45, 130] width 8 height 8
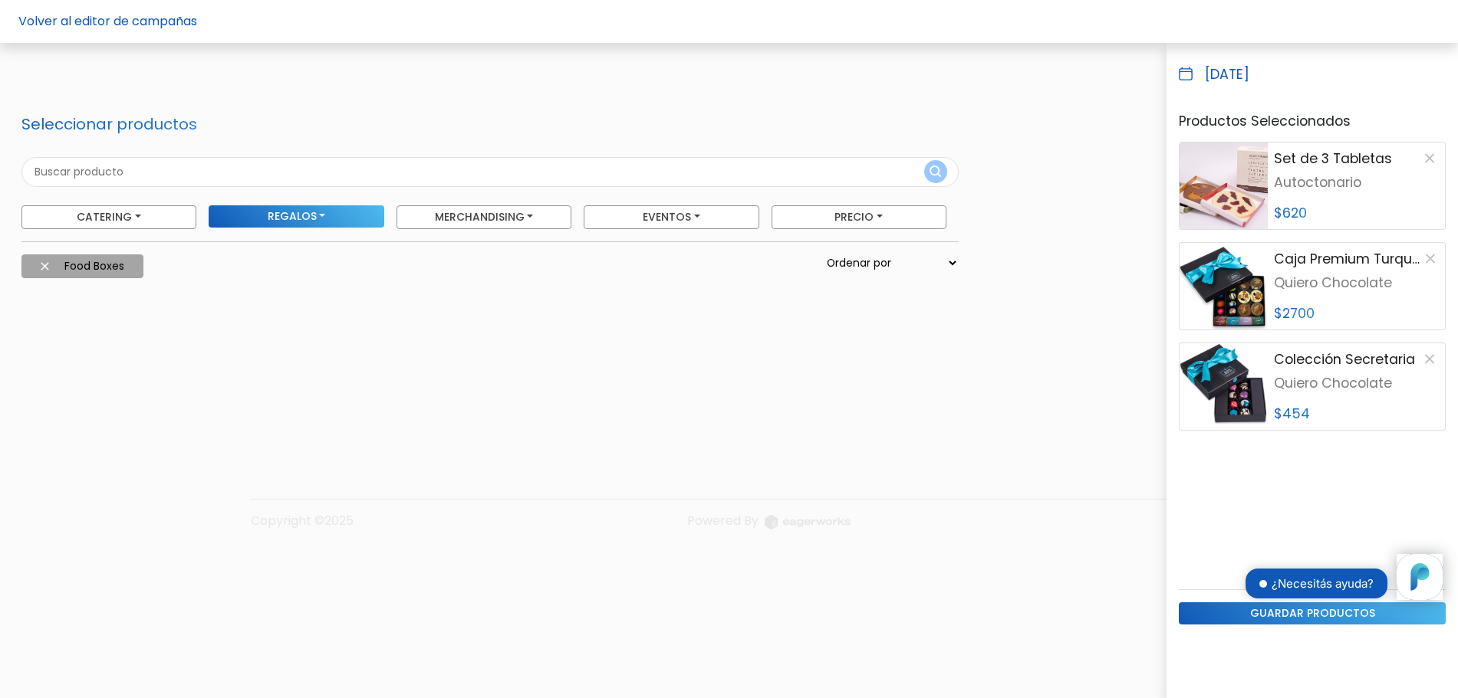
scroll to position [0, 0]
click at [43, 265] on img at bounding box center [45, 266] width 8 height 8
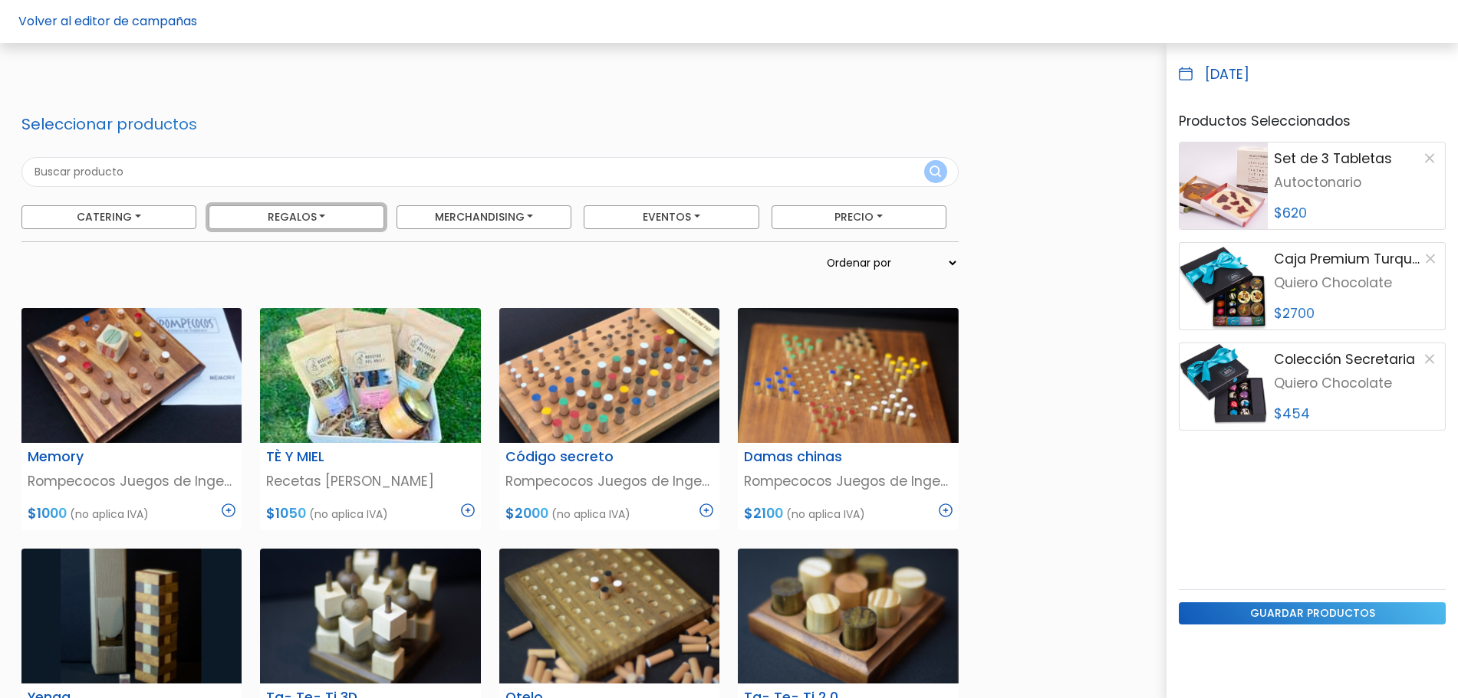
click at [196, 219] on button "Regalos" at bounding box center [108, 217] width 175 height 24
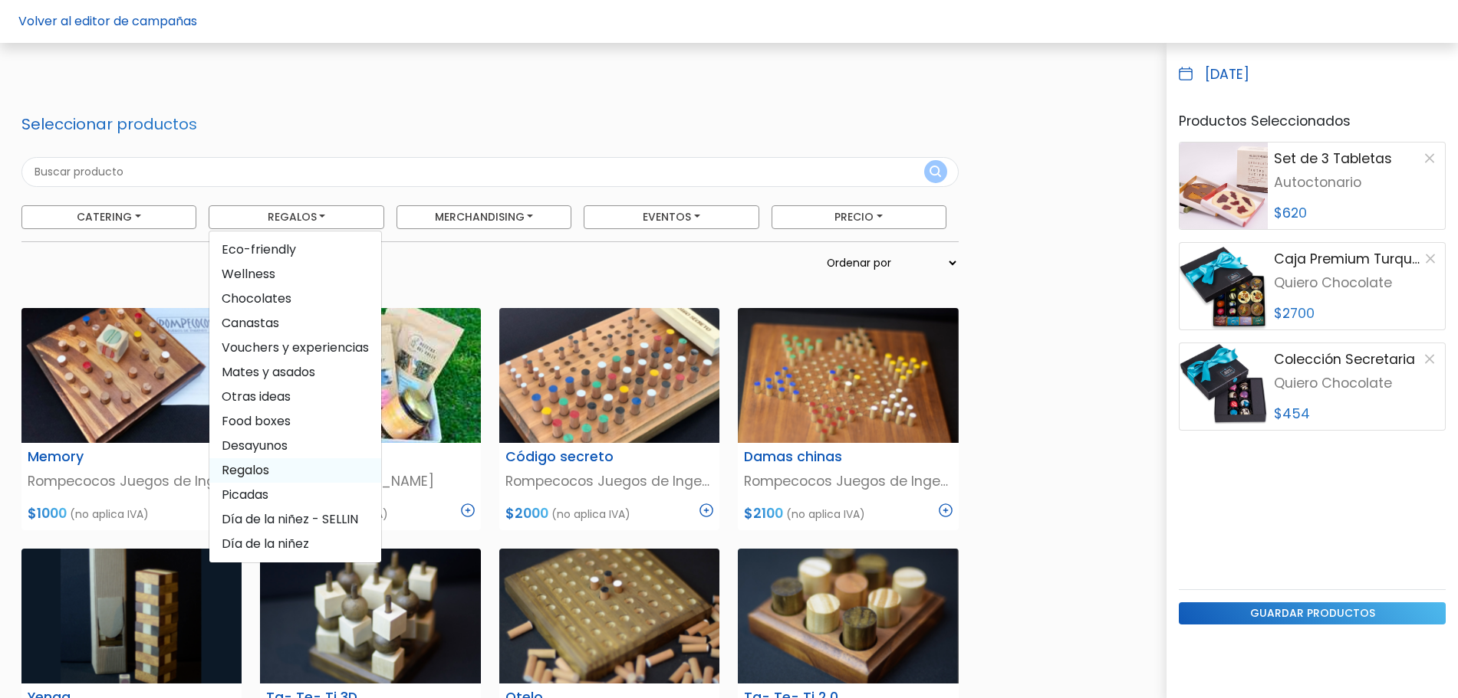
click at [261, 478] on span "Regalos" at bounding box center [295, 470] width 172 height 25
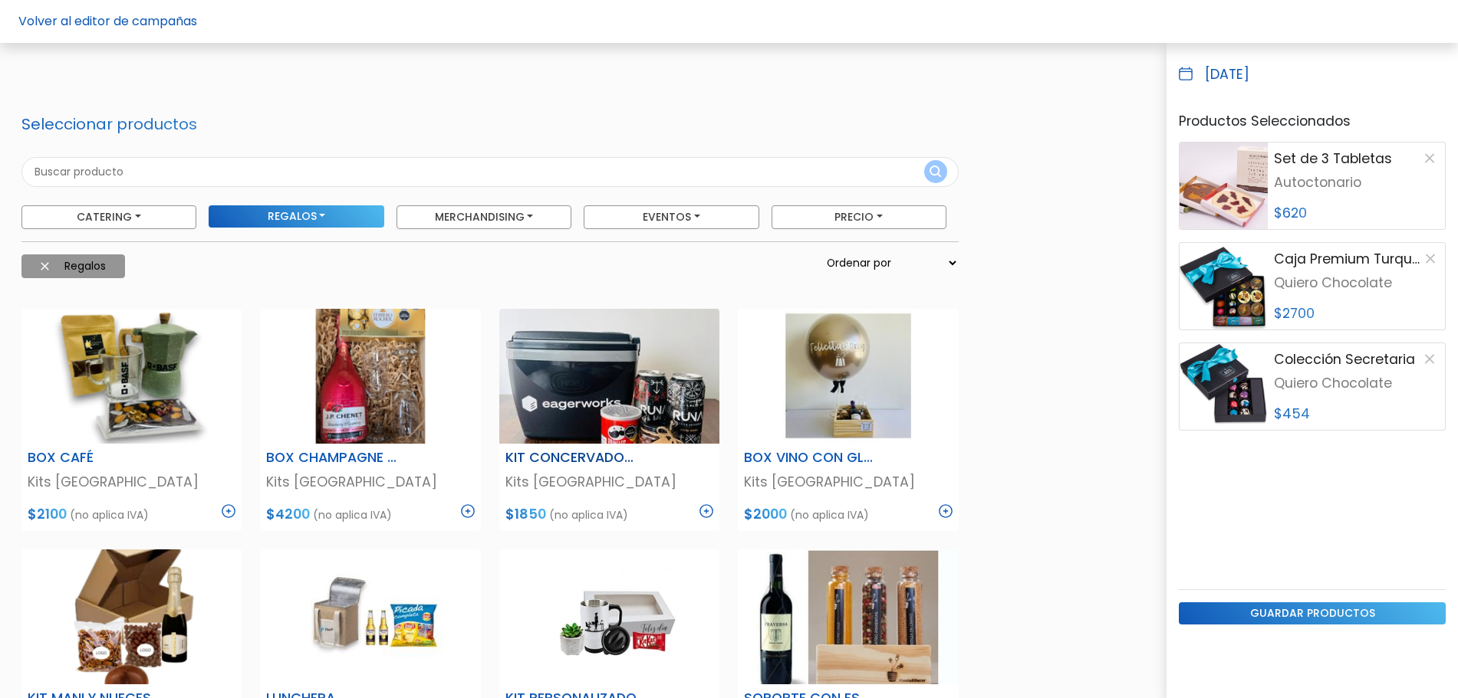
click at [705, 509] on img at bounding box center [706, 512] width 14 height 14
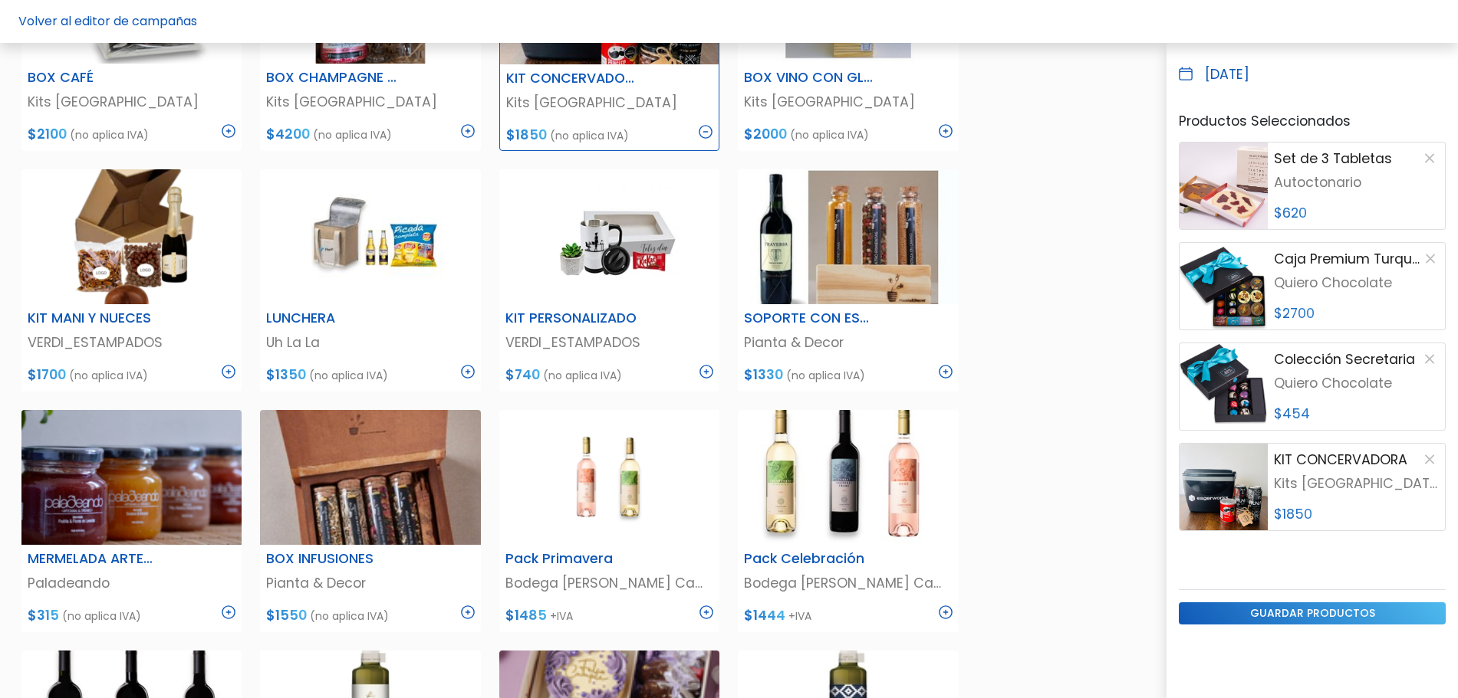
scroll to position [384, 0]
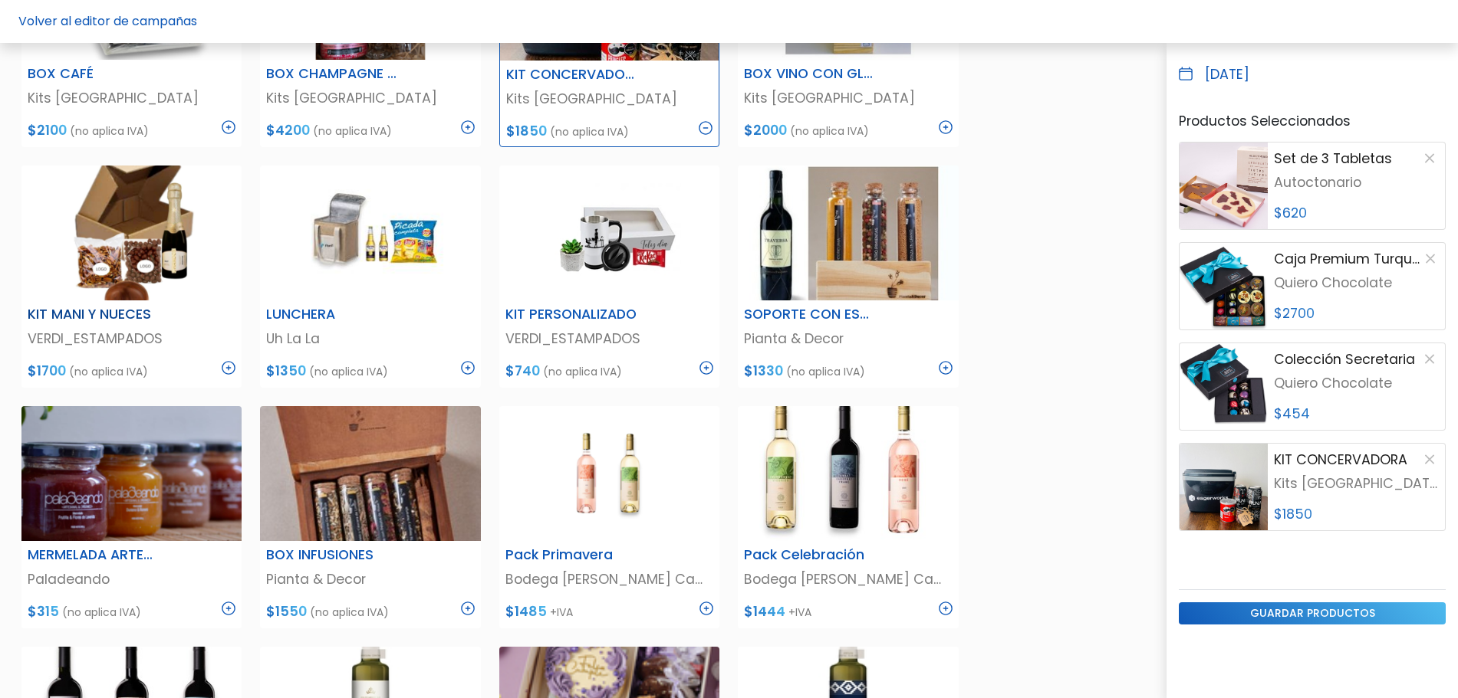
click at [232, 370] on img at bounding box center [229, 368] width 14 height 14
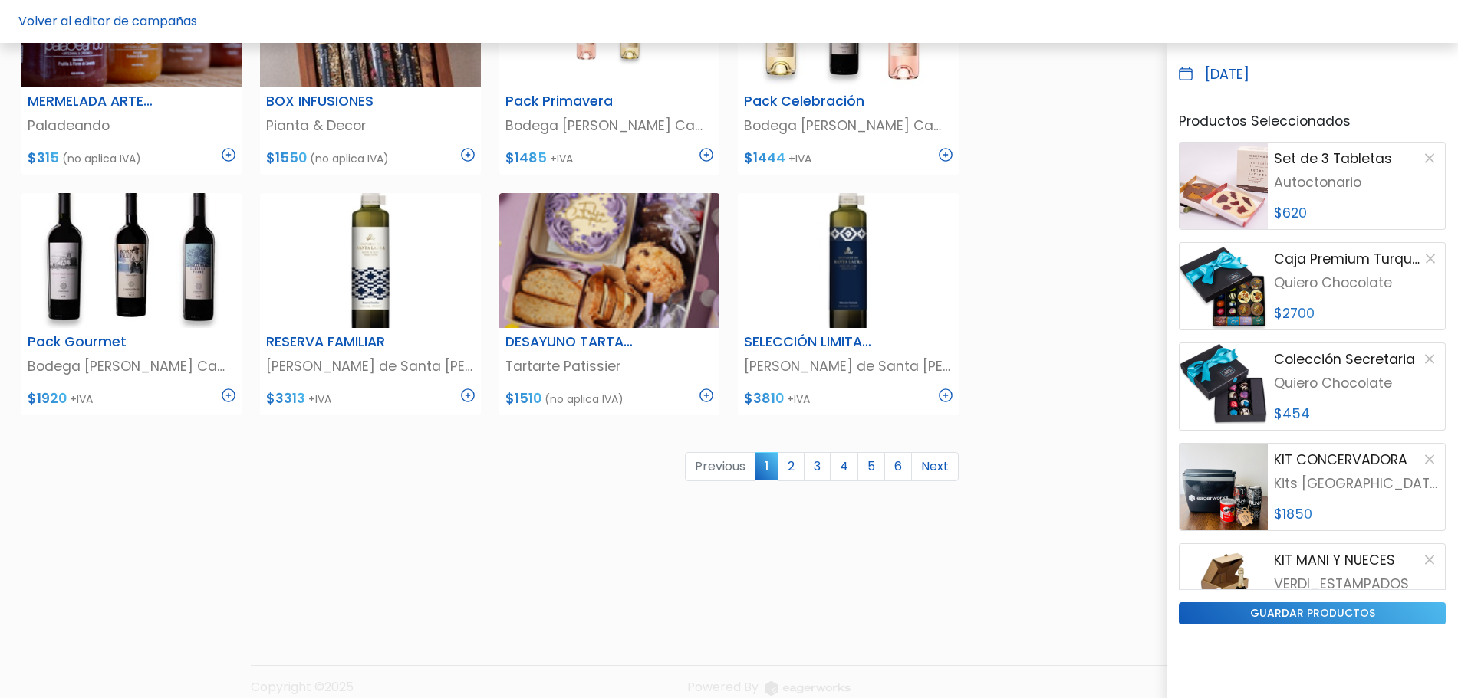
scroll to position [859, 0]
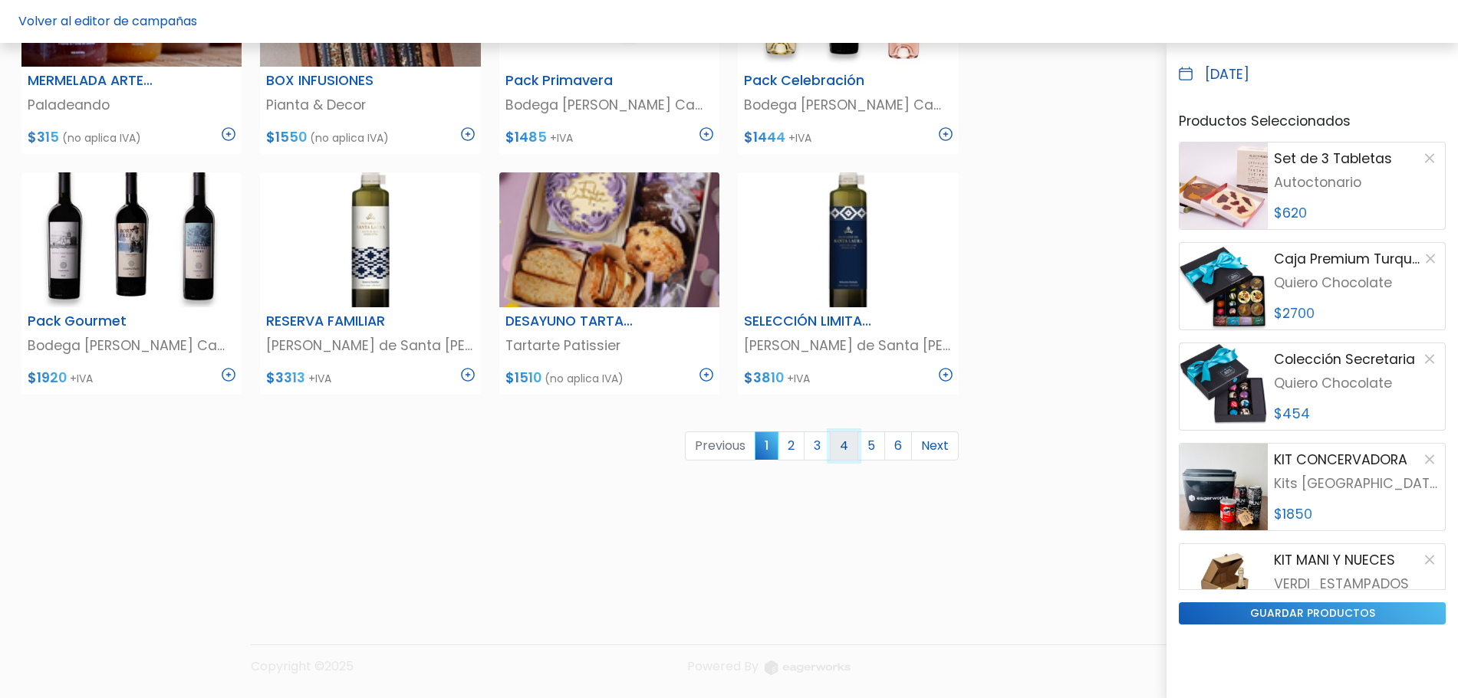
click at [836, 448] on link "4" at bounding box center [844, 446] width 28 height 29
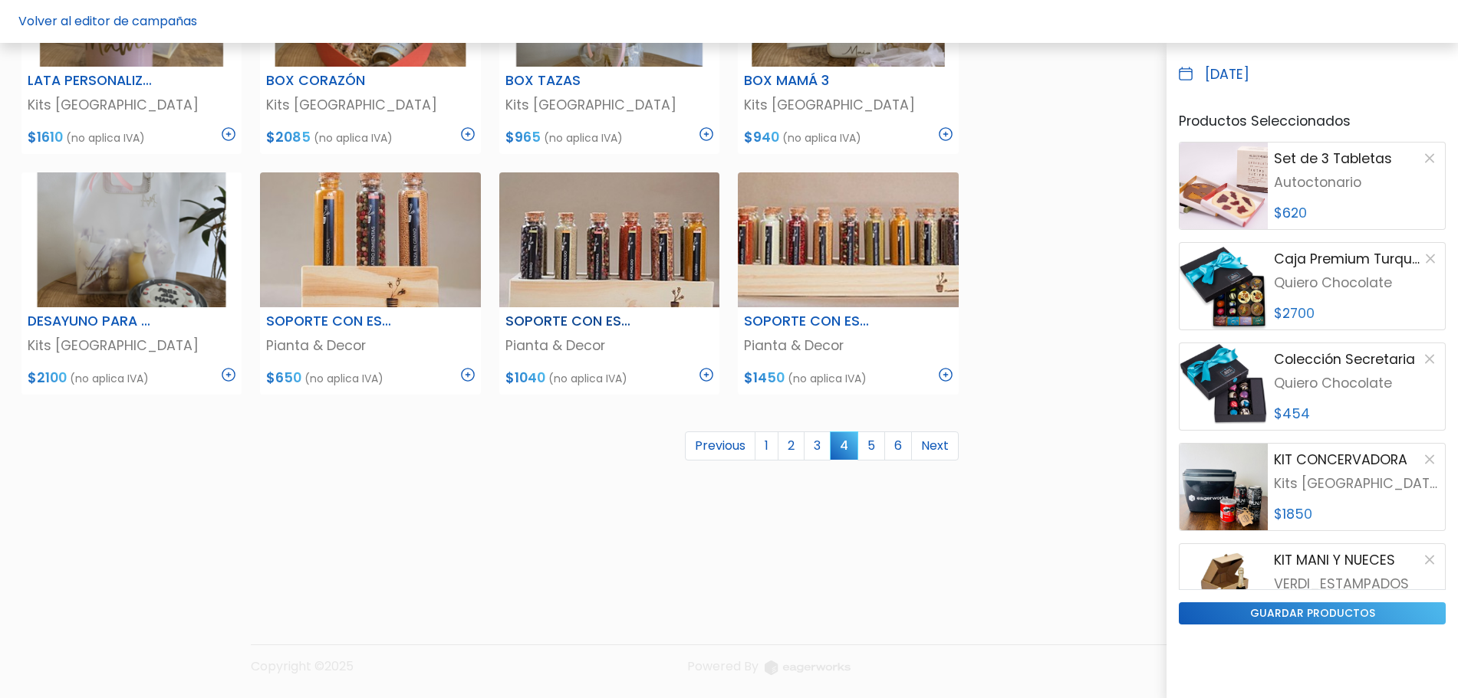
click at [706, 373] on img at bounding box center [706, 375] width 14 height 14
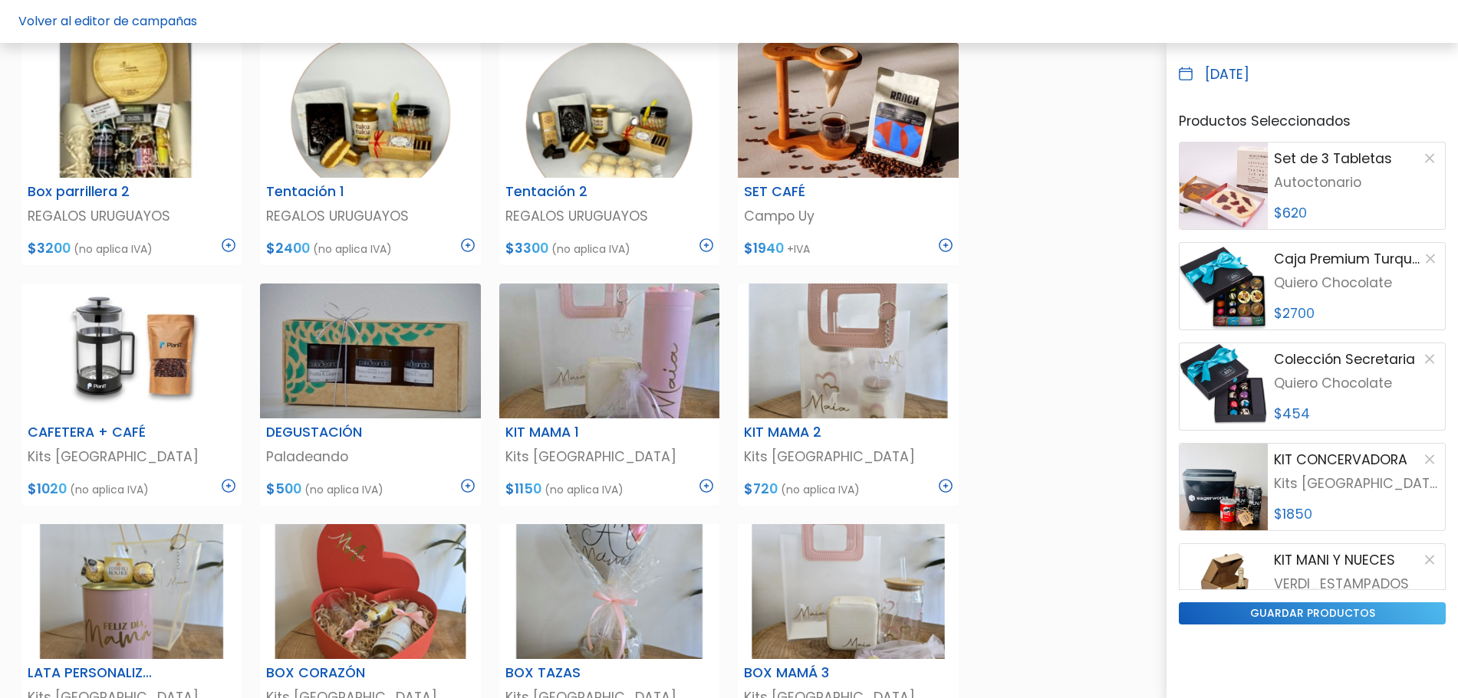
scroll to position [660, 0]
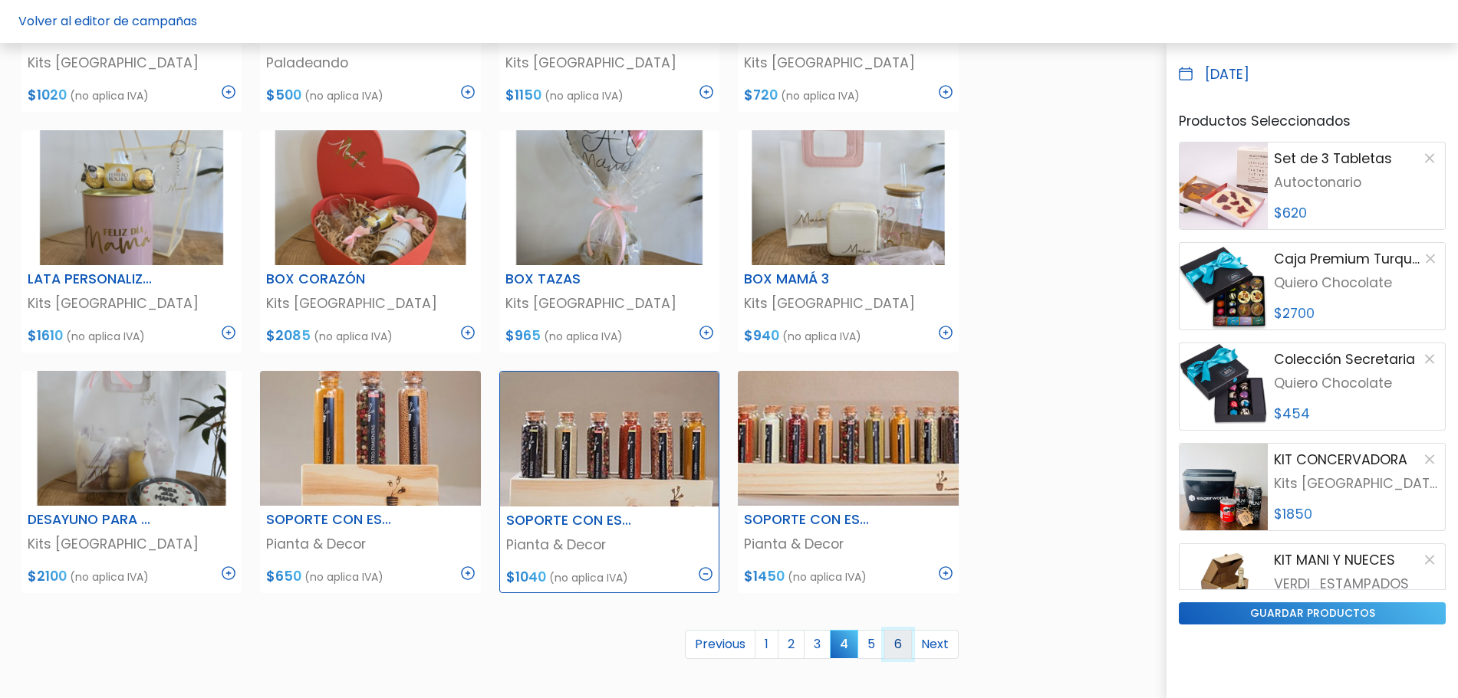
click at [902, 641] on link "6" at bounding box center [898, 644] width 28 height 29
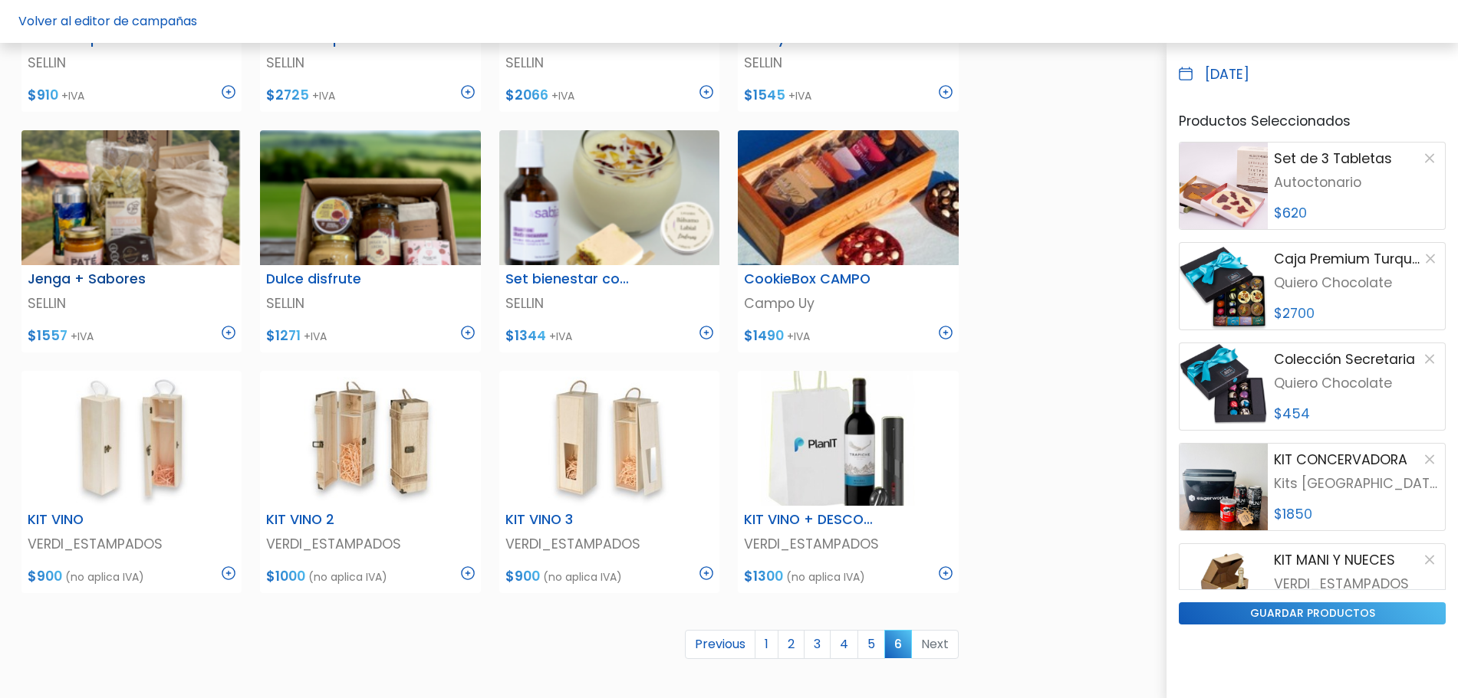
click at [228, 330] on img at bounding box center [229, 333] width 14 height 14
click at [945, 337] on img at bounding box center [945, 333] width 14 height 14
click at [1297, 613] on input "guardar productos" at bounding box center [1311, 614] width 267 height 22
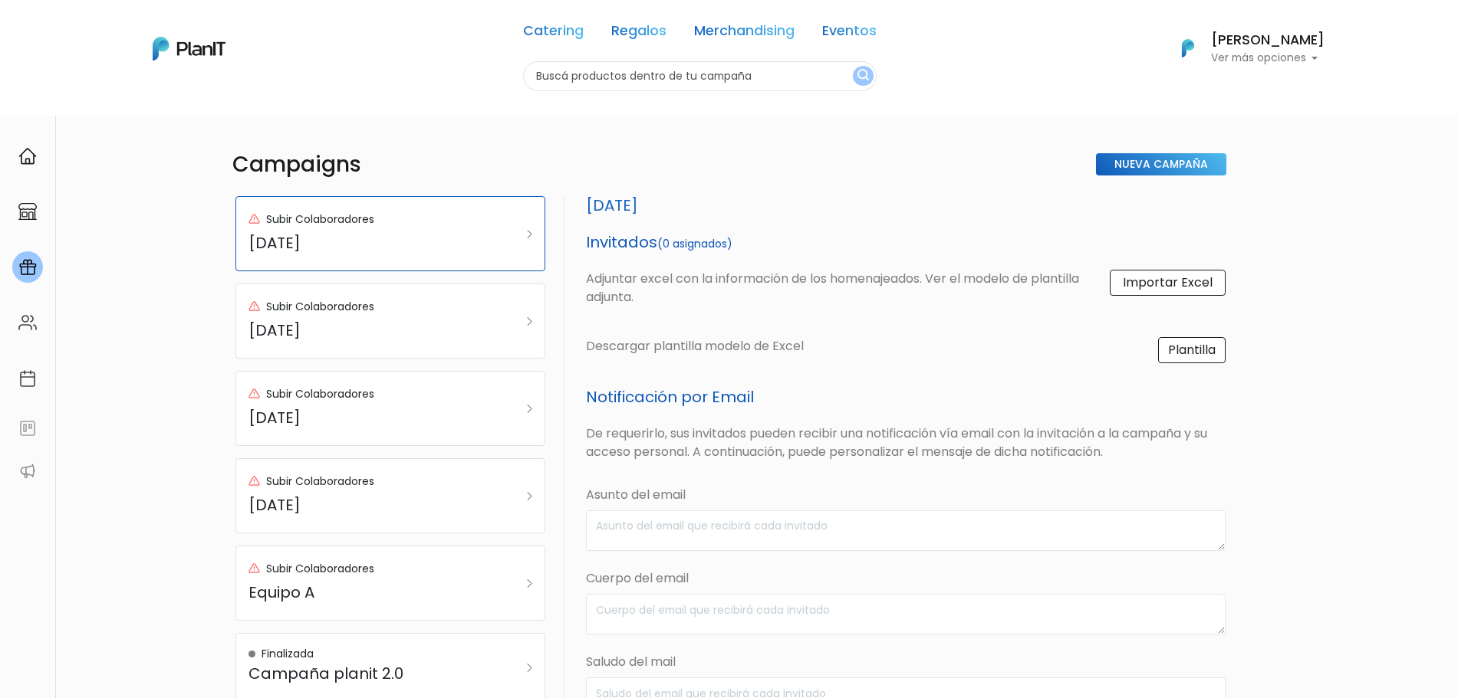
scroll to position [347, 0]
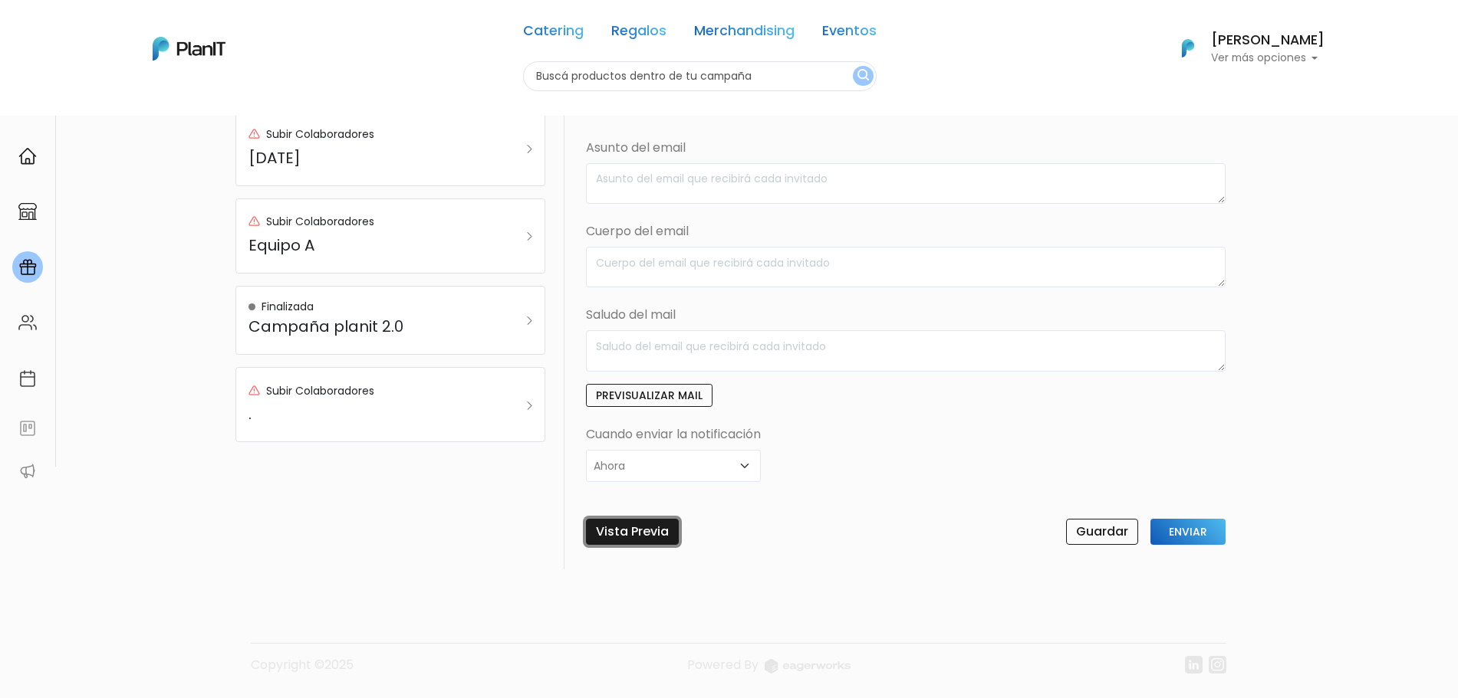
click at [633, 529] on link "Vista Previa" at bounding box center [632, 532] width 93 height 26
drag, startPoint x: 1433, startPoint y: 464, endPoint x: 1471, endPoint y: 482, distance: 42.2
click at [1457, 351] on html "Catering Regalos Merchandising Eventos Catering Regalos Merchandising Eventos C…" at bounding box center [729, 2] width 1458 height 698
click at [1091, 535] on input "Guardar" at bounding box center [1102, 532] width 72 height 26
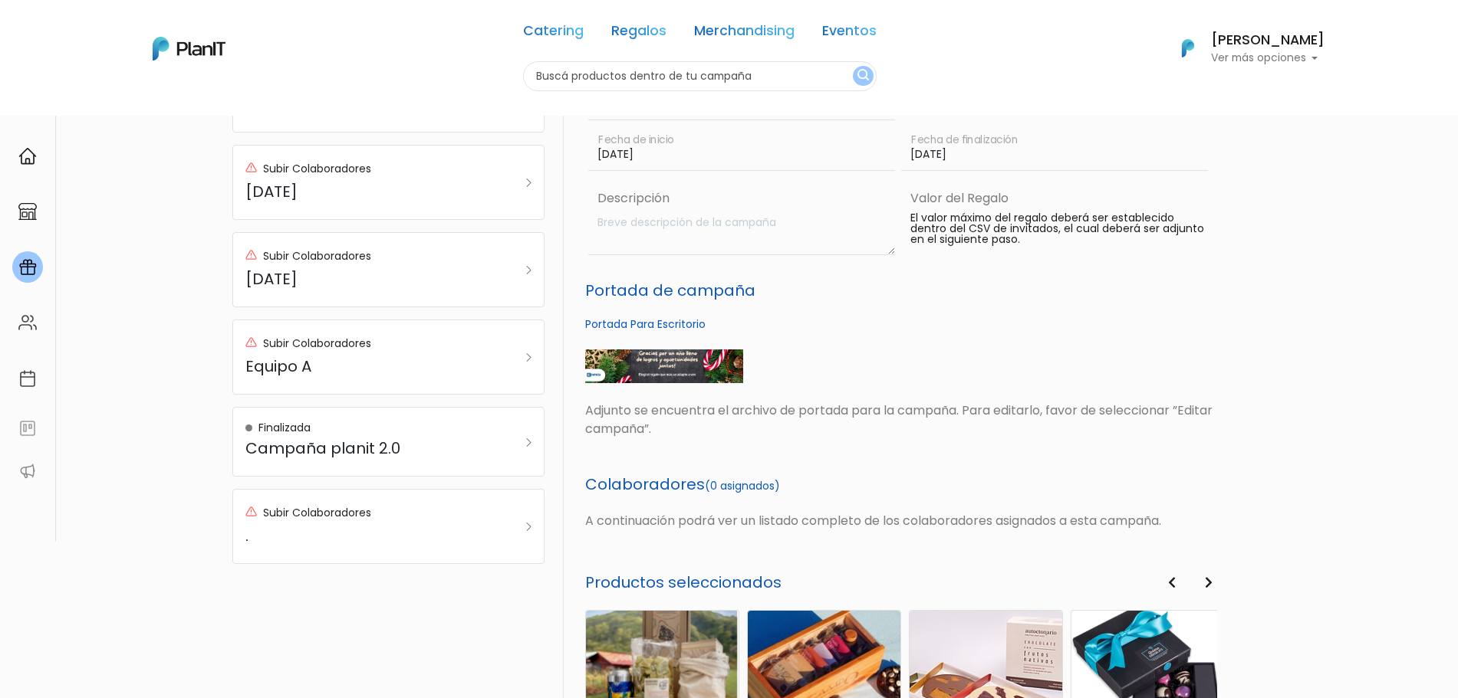
scroll to position [273, 0]
click at [672, 366] on img at bounding box center [664, 366] width 158 height 34
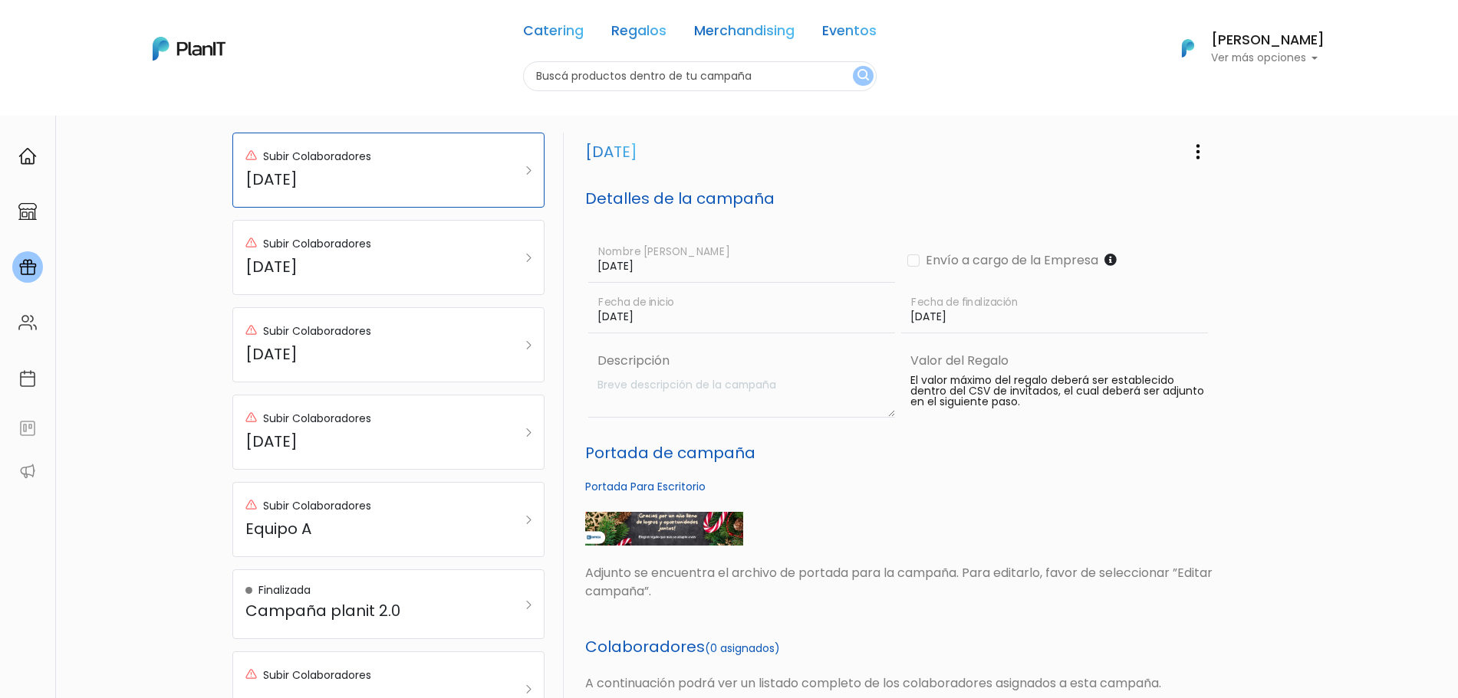
scroll to position [90, 0]
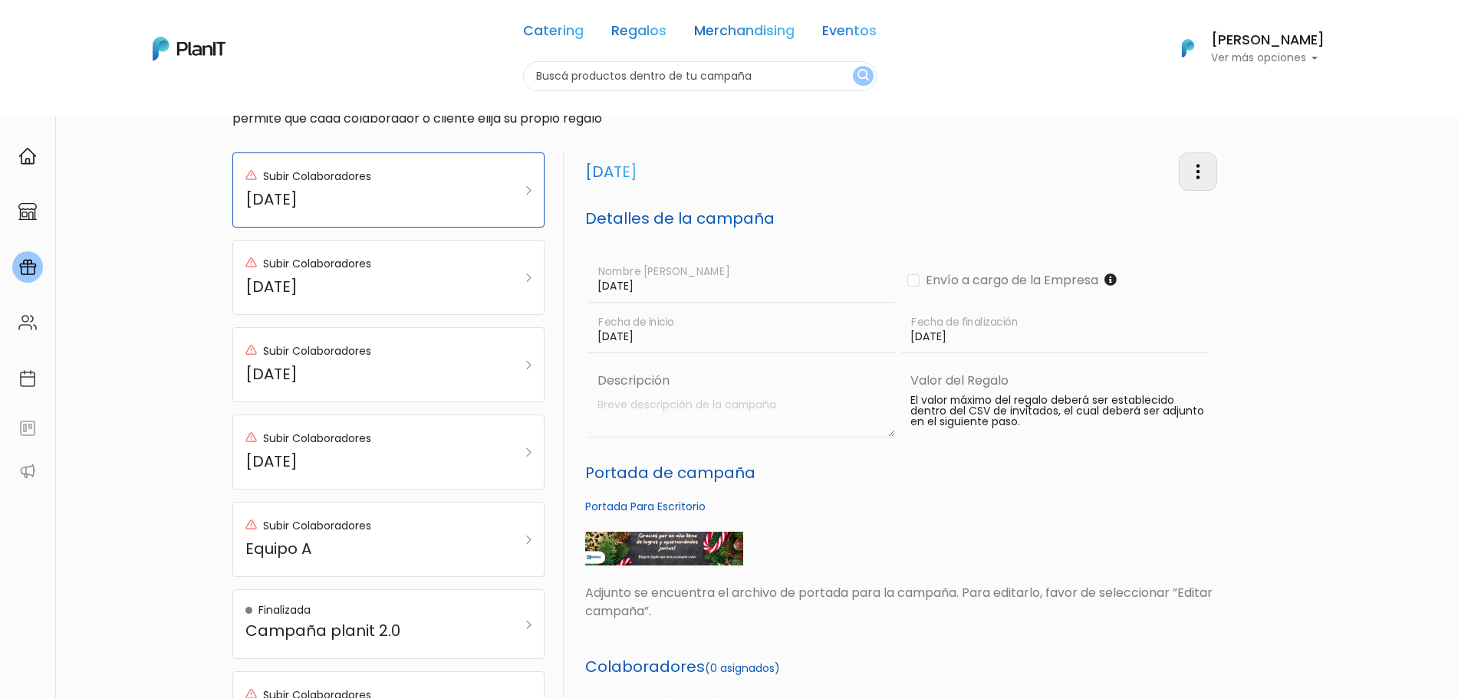
click at [1215, 163] on button "button" at bounding box center [1197, 172] width 38 height 38
click at [1150, 213] on link "Editar Campaña" at bounding box center [1147, 216] width 139 height 34
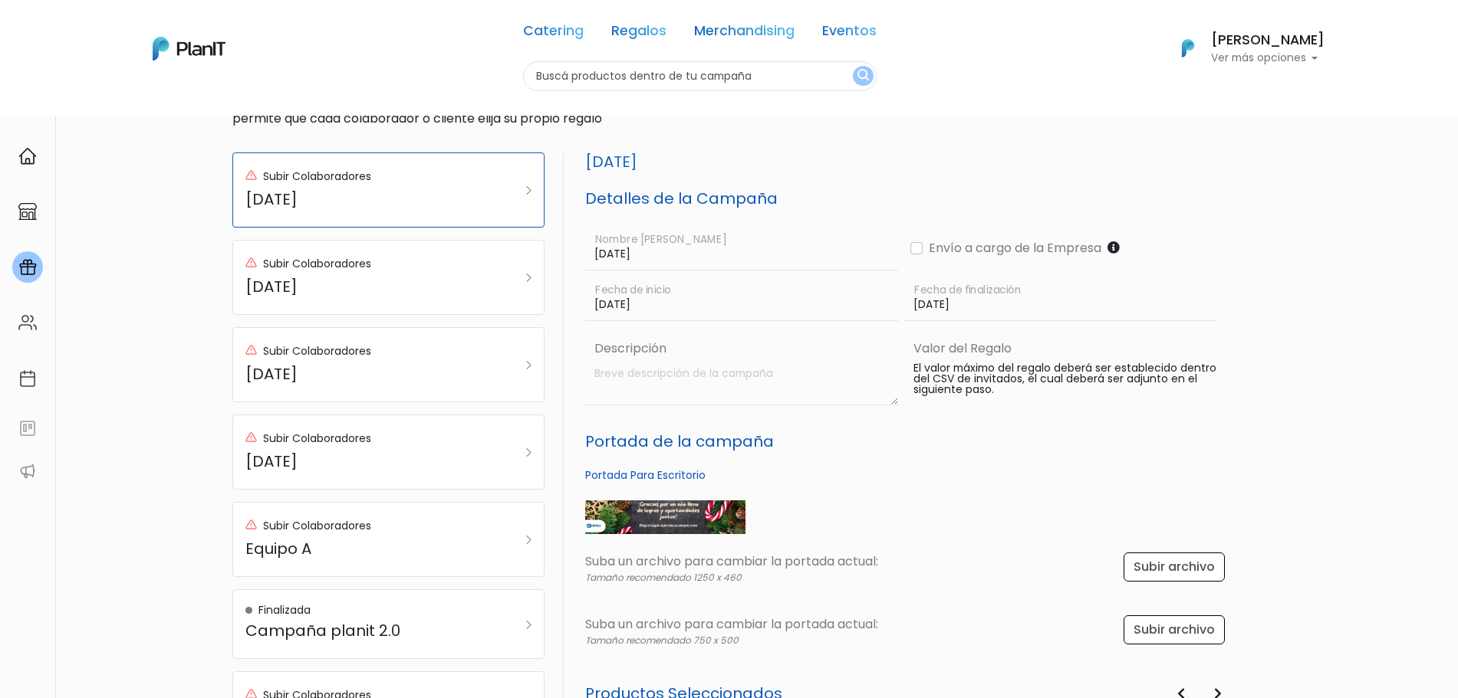
click at [628, 529] on img at bounding box center [665, 518] width 160 height 34
click at [1132, 578] on input "file" at bounding box center [1173, 567] width 106 height 29
type input "C:\fakepath\Título primario (3).png"
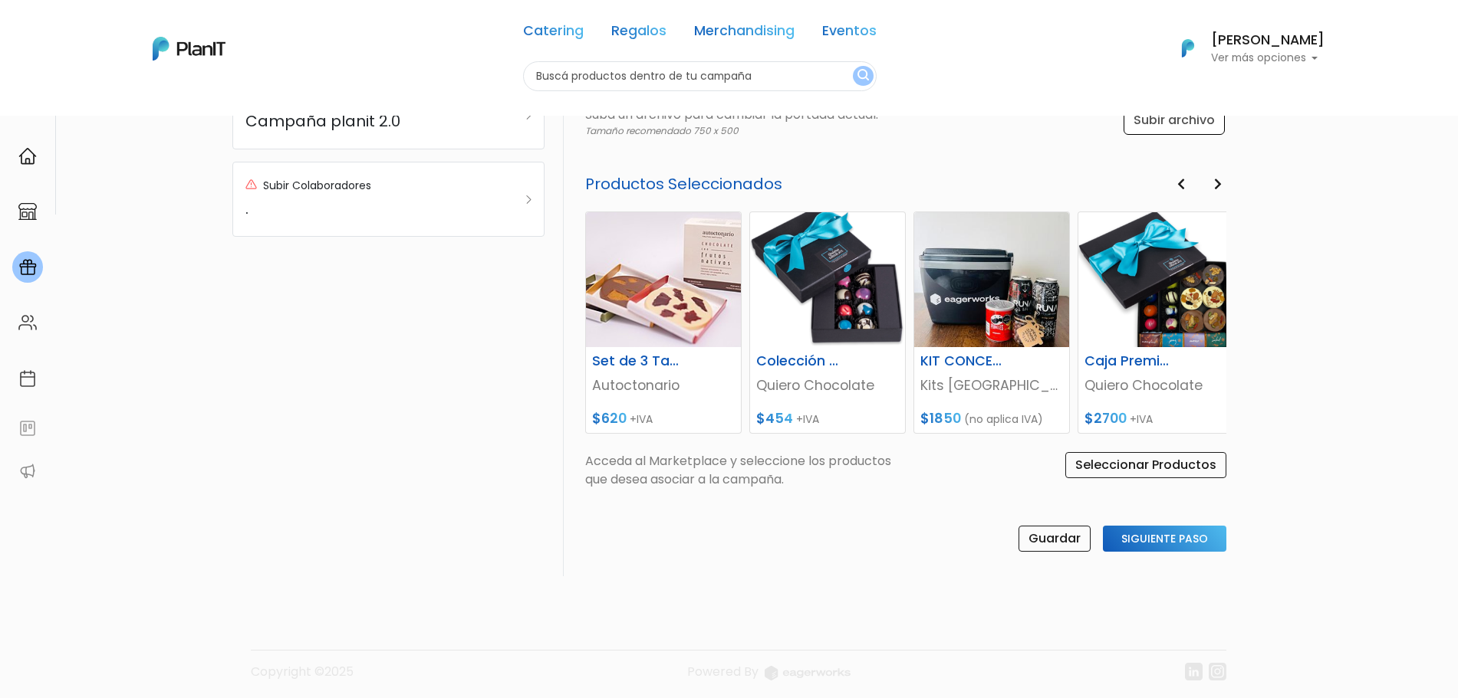
scroll to position [613, 0]
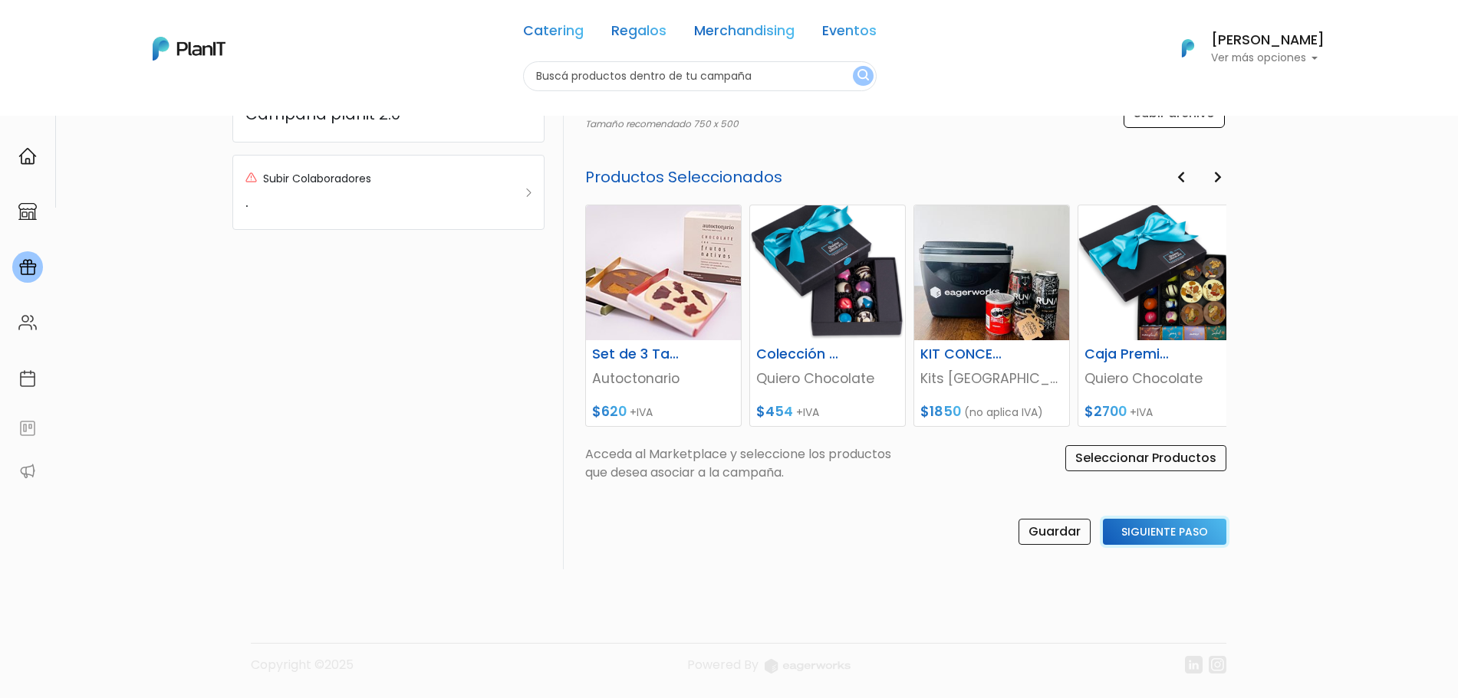
click at [1187, 539] on input "Siguiente Paso" at bounding box center [1164, 532] width 123 height 26
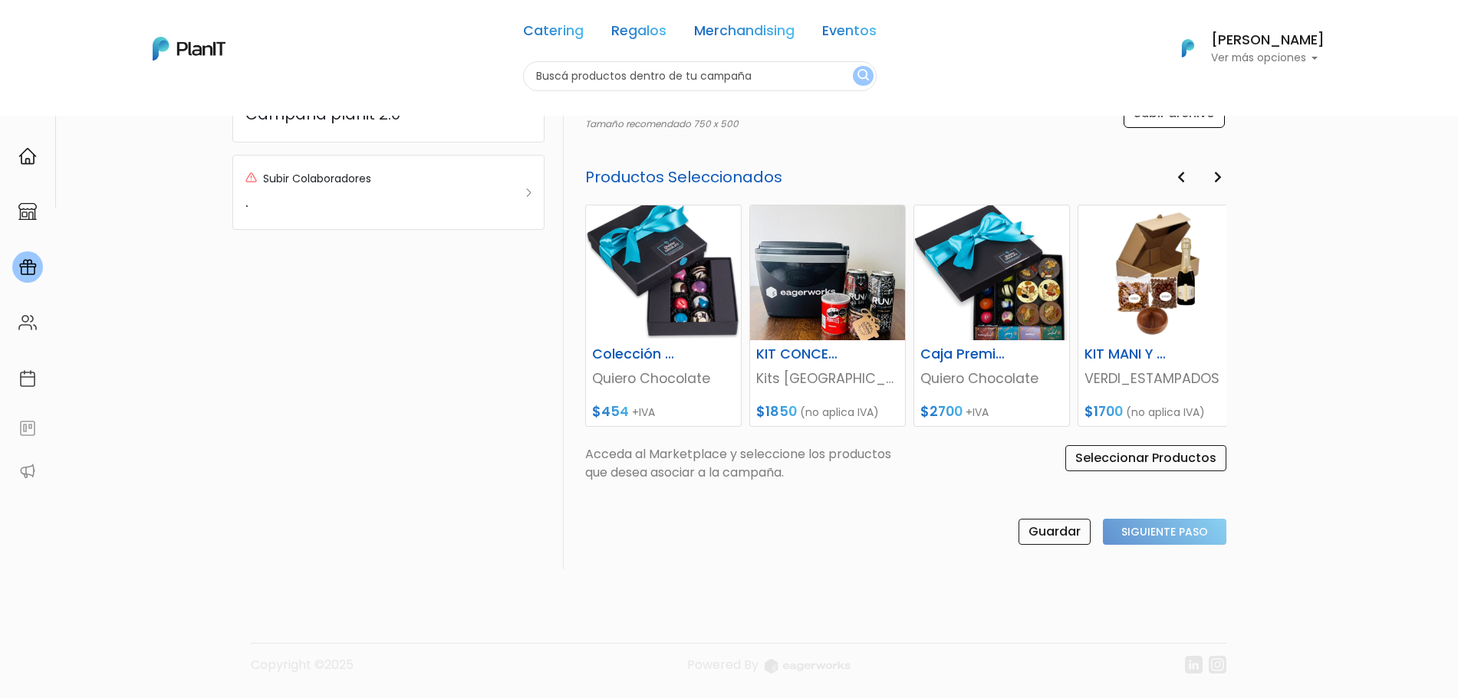
scroll to position [394, 0]
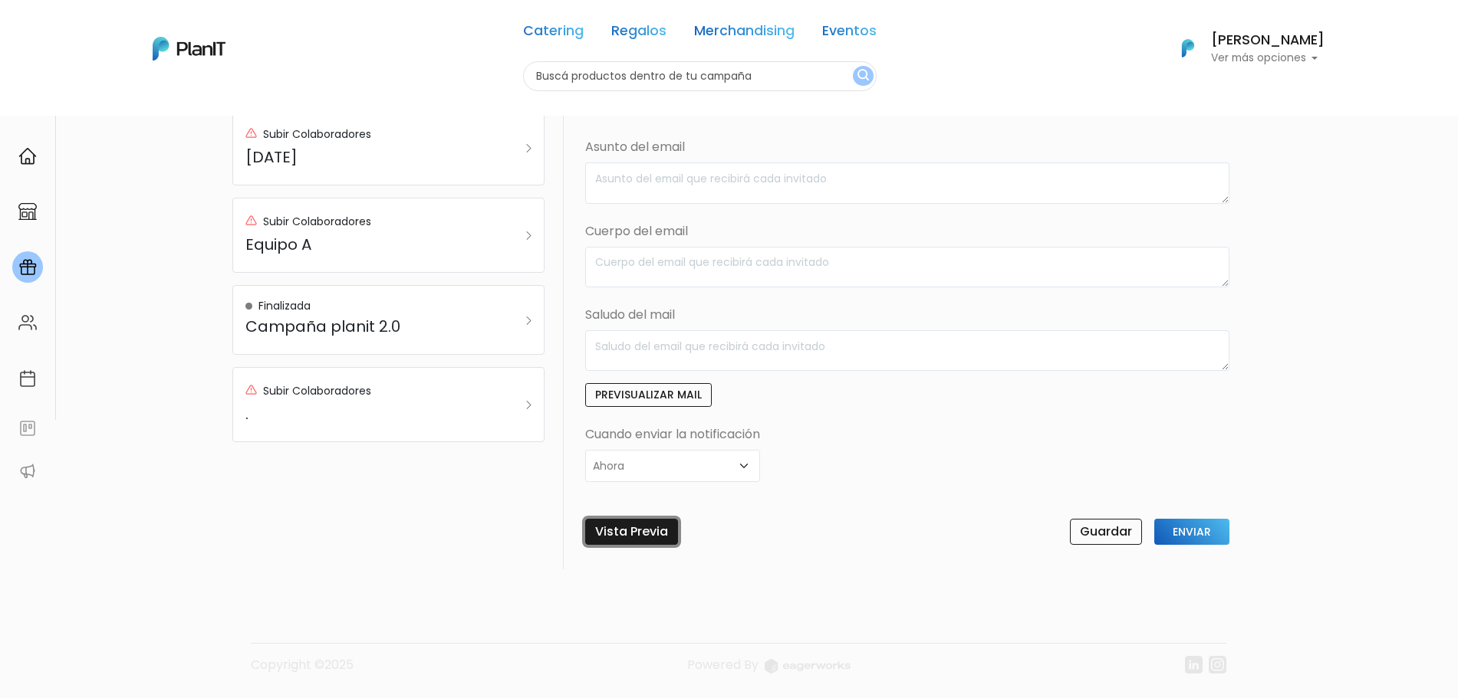
click at [650, 521] on link "Vista Previa" at bounding box center [631, 532] width 93 height 26
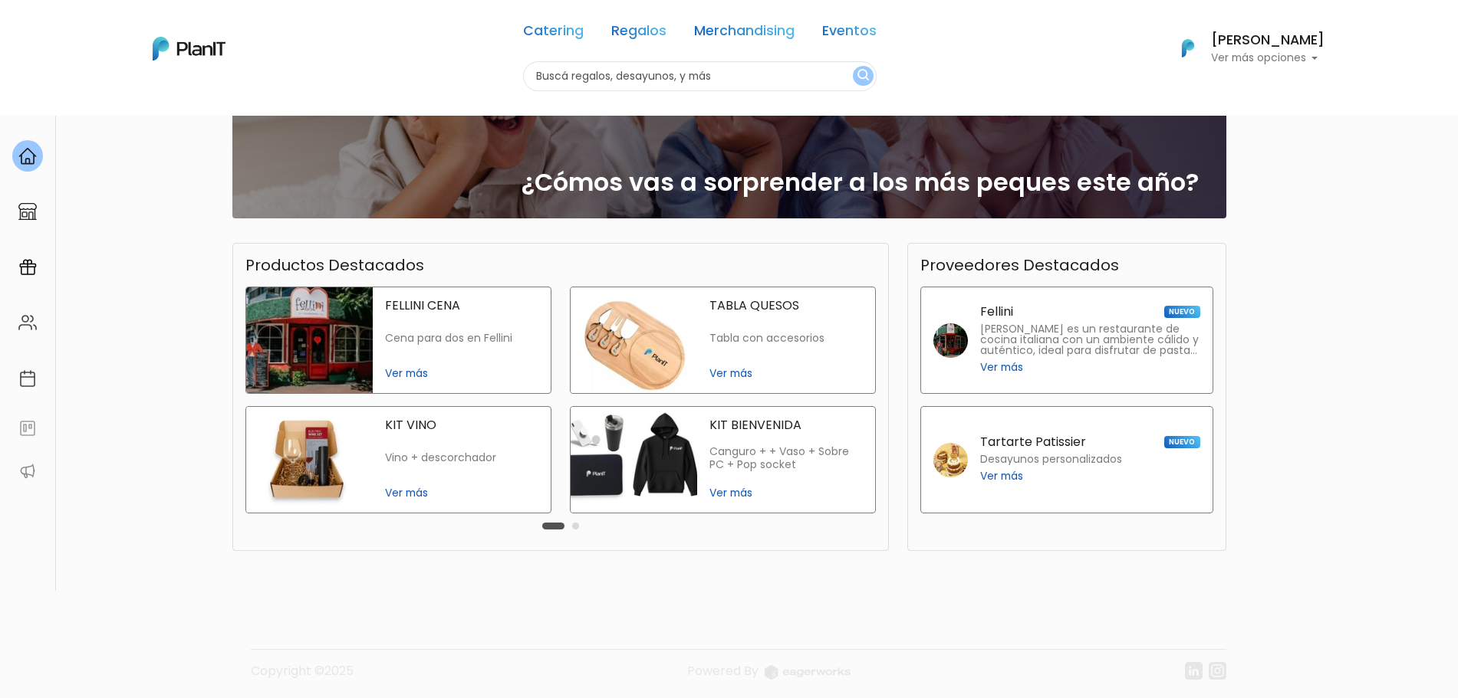
scroll to position [226, 0]
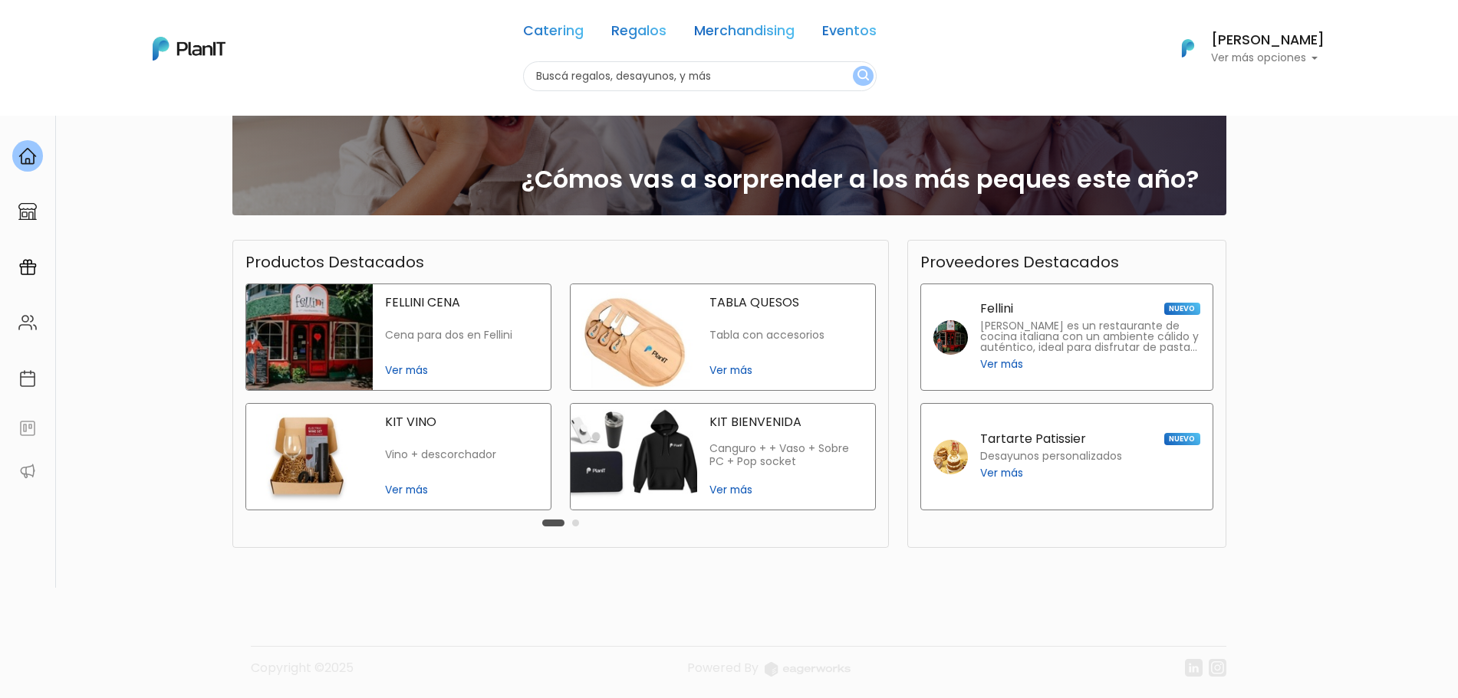
click at [636, 333] on img at bounding box center [633, 337] width 127 height 106
click at [642, 35] on link "Regalos" at bounding box center [638, 34] width 55 height 18
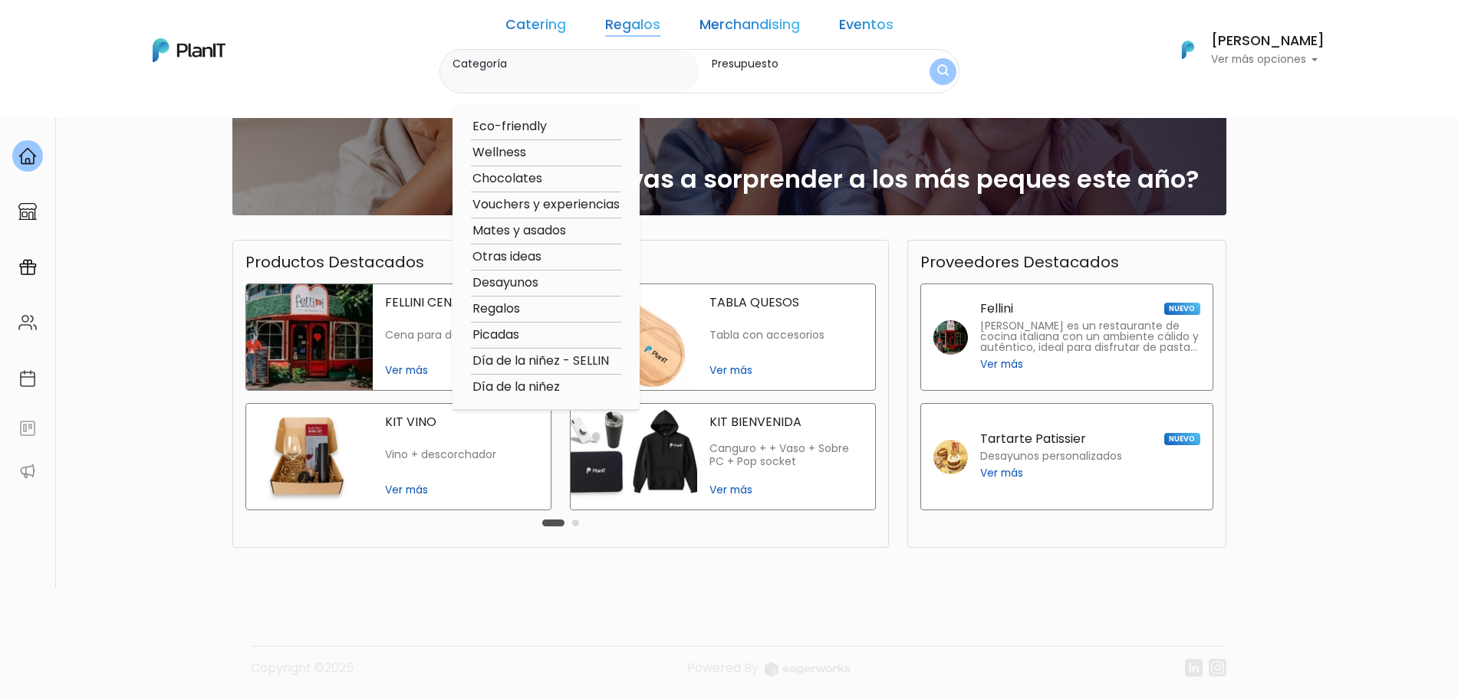
click at [540, 182] on option "Chocolates" at bounding box center [546, 178] width 150 height 19
type input "Chocolates"
type input "$0 - $1000"
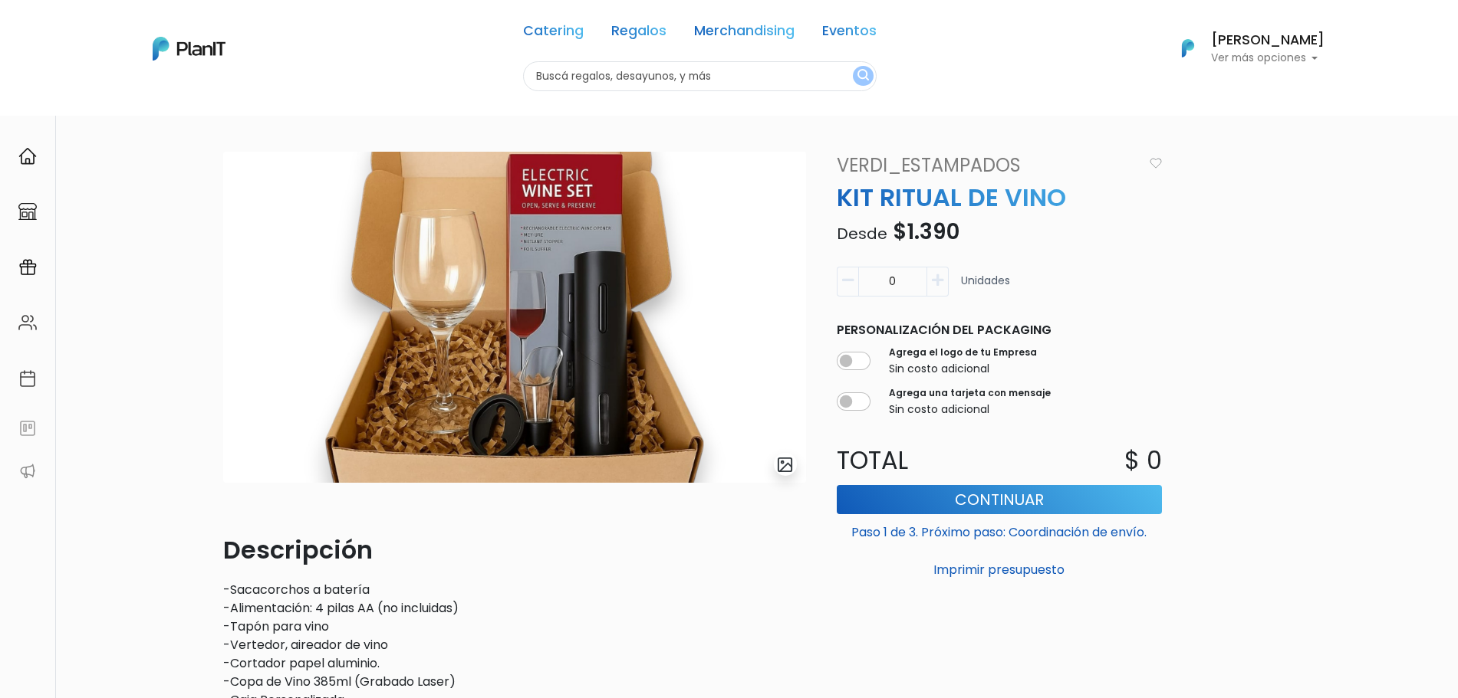
click at [656, 77] on input "text" at bounding box center [699, 76] width 353 height 30
type input "verano"
click at [853, 66] on button "submit" at bounding box center [863, 76] width 21 height 20
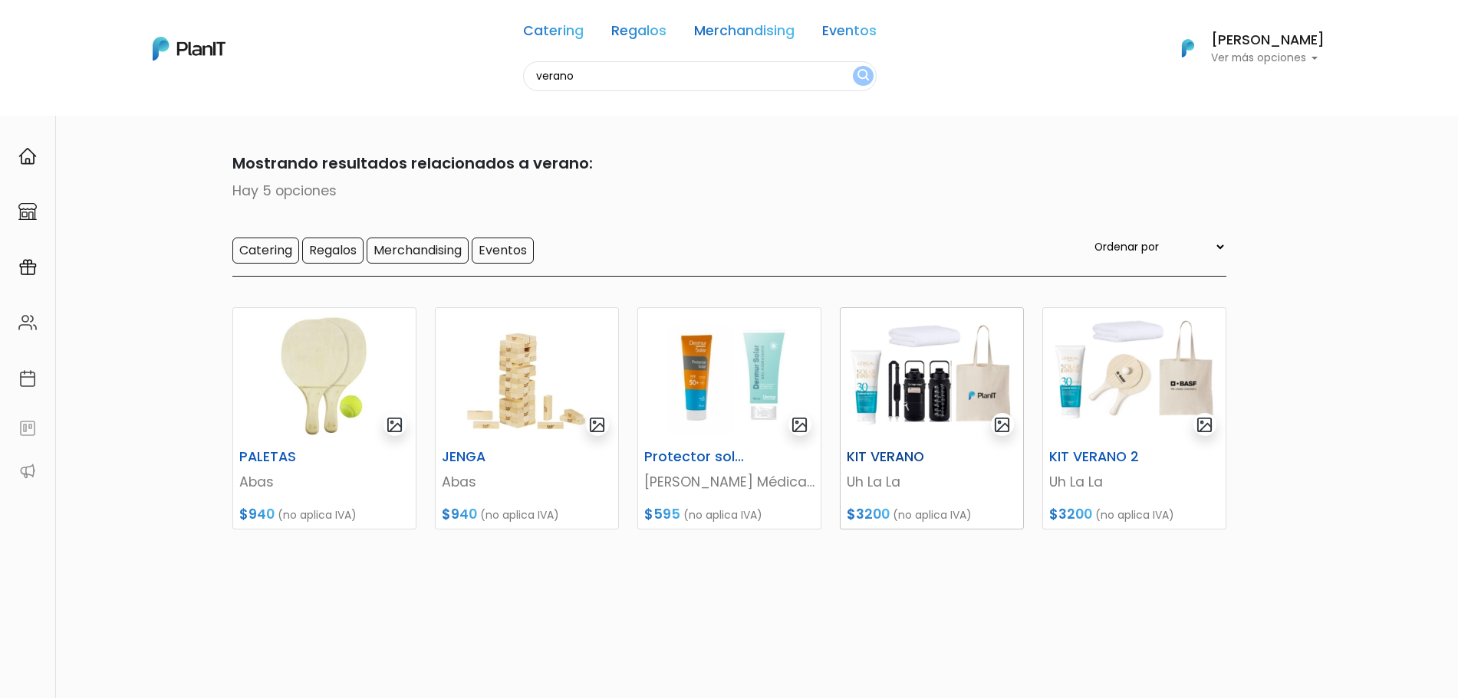
click at [928, 410] on img at bounding box center [931, 375] width 182 height 135
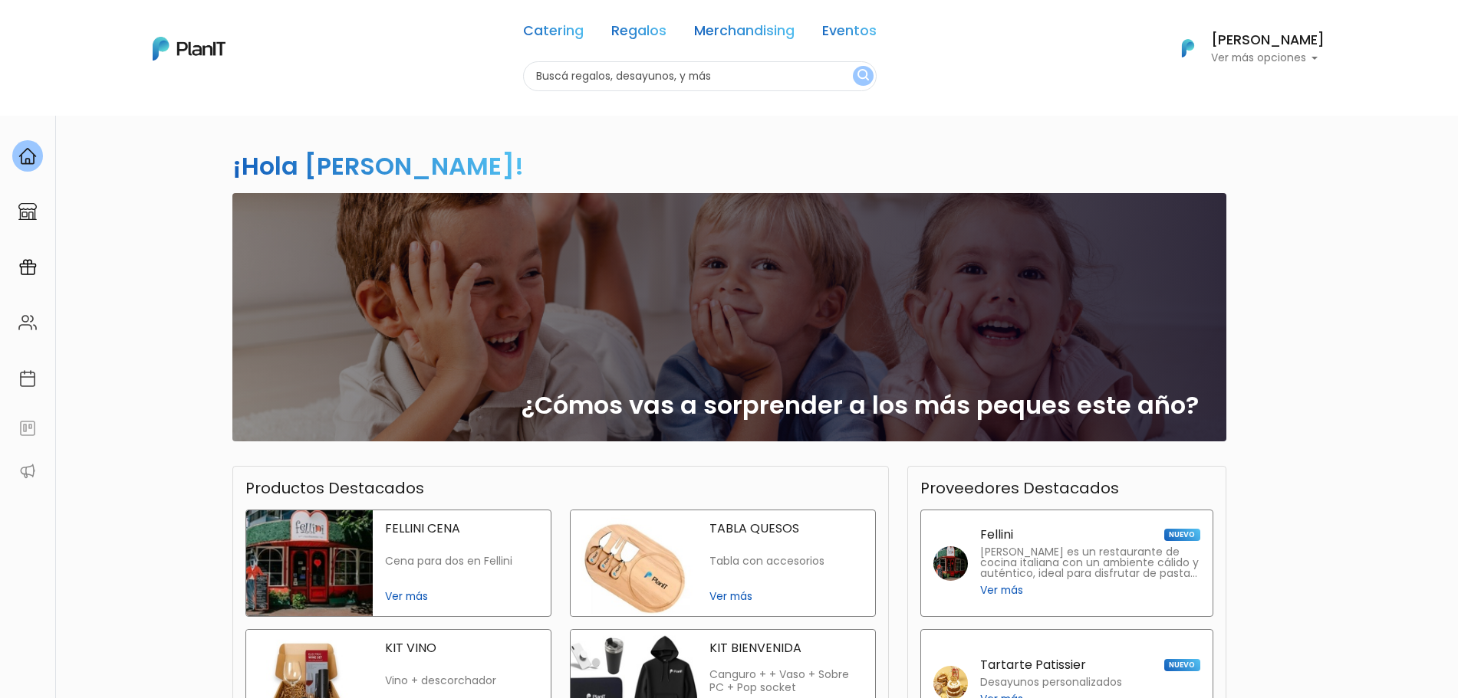
click at [202, 49] on img at bounding box center [189, 49] width 73 height 24
click at [1280, 58] on p "Ver más opciones" at bounding box center [1267, 58] width 113 height 11
click at [1221, 235] on link "Cerrar Sesión" at bounding box center [1256, 227] width 136 height 31
